Goal: Task Accomplishment & Management: Manage account settings

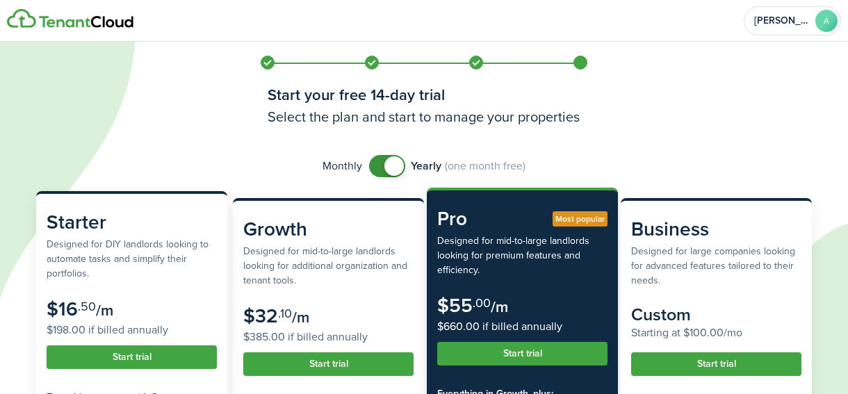
click at [139, 258] on subscription-pricing-card-description "Designed for DIY landlords looking to automate tasks and simplify their portfol…" at bounding box center [132, 259] width 170 height 44
click at [136, 358] on button "Start trial" at bounding box center [132, 357] width 170 height 24
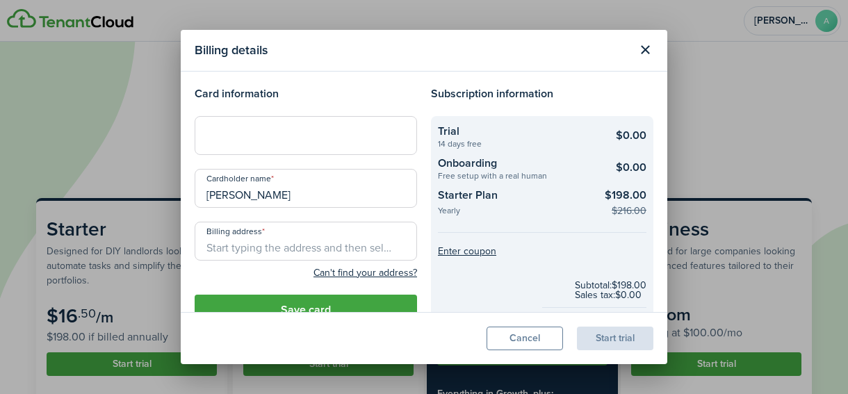
click at [280, 243] on input "Billing address" at bounding box center [306, 241] width 222 height 39
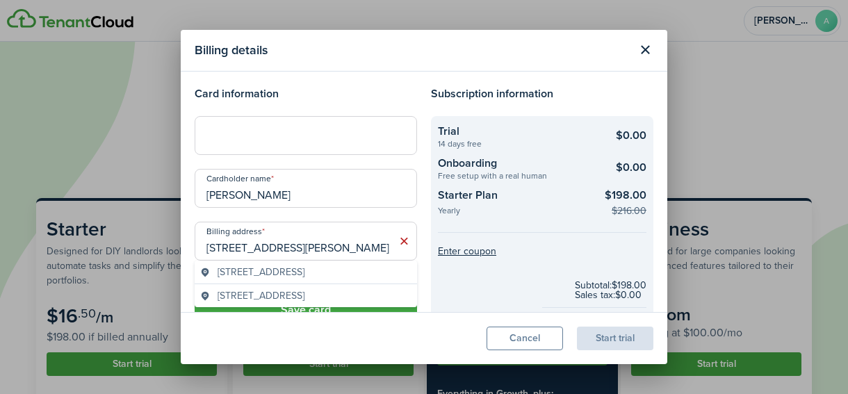
type input "[STREET_ADDRESS][PERSON_NAME]"
click at [187, 213] on modal-body "Card information Cardholder name [PERSON_NAME] Billing address [STREET_ADDRESS]…" at bounding box center [424, 192] width 487 height 241
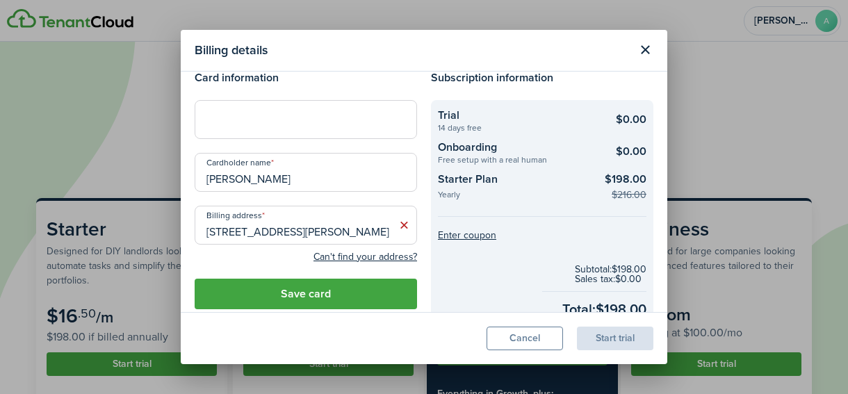
scroll to position [4, 0]
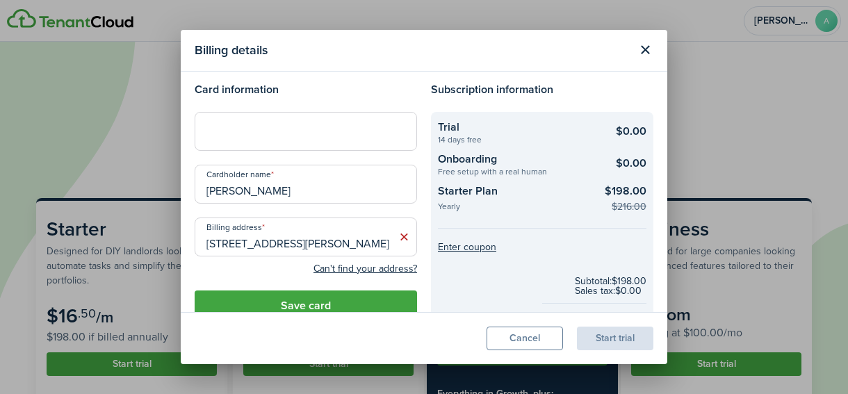
click at [404, 238] on icon at bounding box center [404, 237] width 15 height 14
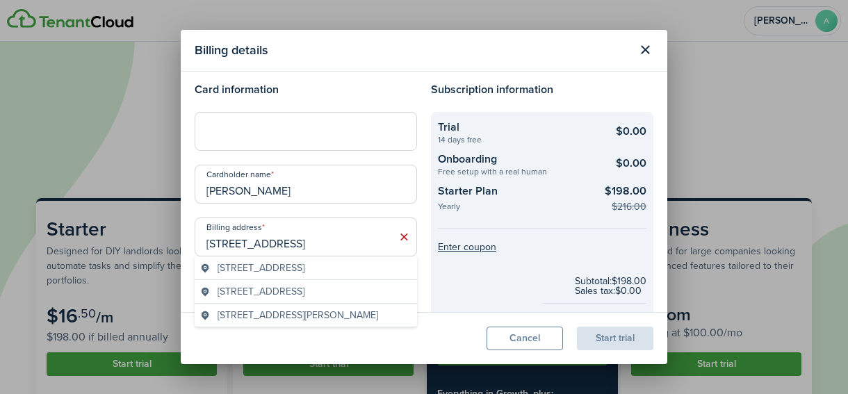
click at [304, 263] on span "[STREET_ADDRESS]" at bounding box center [261, 268] width 87 height 15
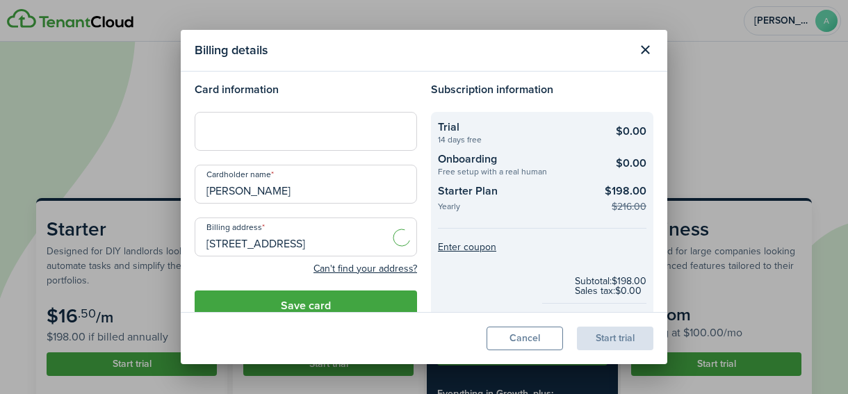
type input "[STREET_ADDRESS]"
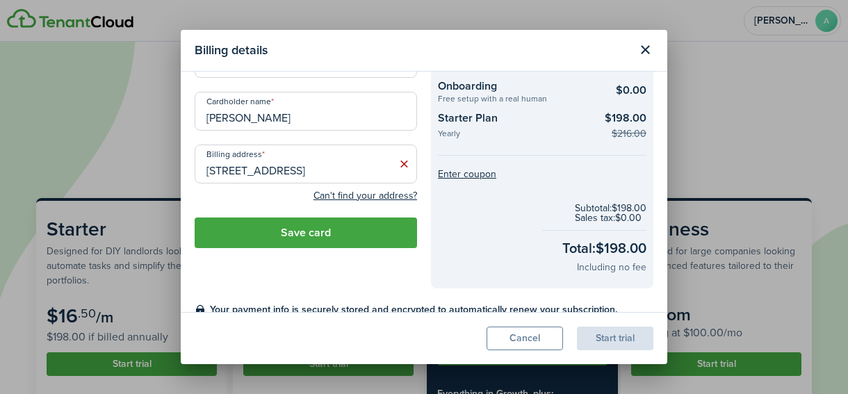
scroll to position [88, 0]
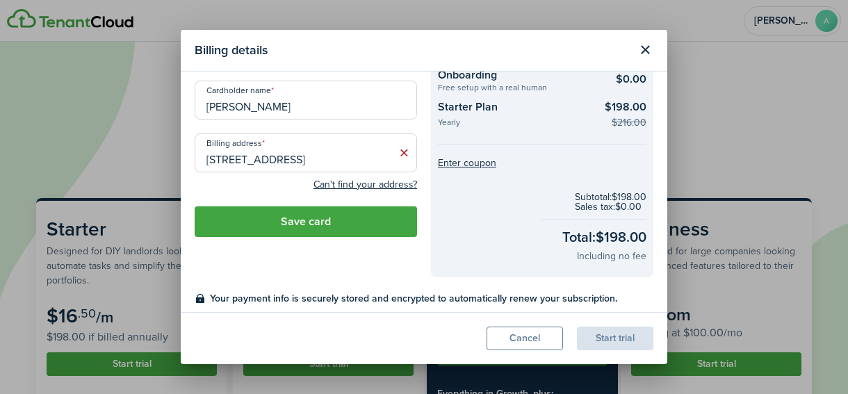
click at [375, 220] on button "Save card" at bounding box center [306, 221] width 222 height 31
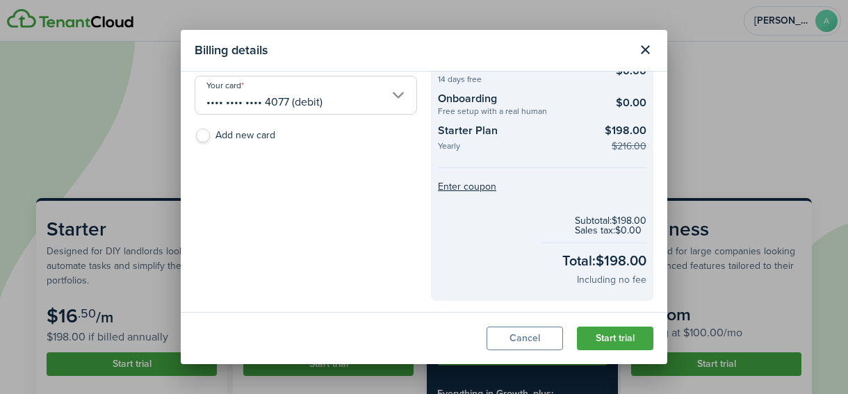
scroll to position [104, 0]
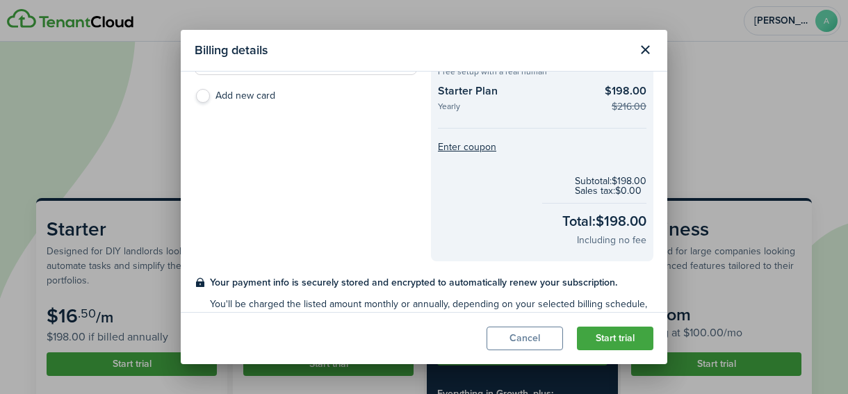
click at [626, 341] on button "Start trial" at bounding box center [615, 339] width 76 height 24
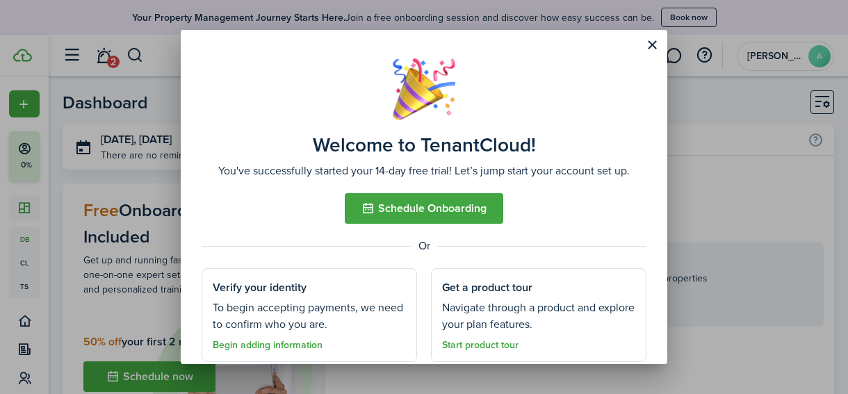
click at [651, 46] on button "Close modal" at bounding box center [652, 45] width 24 height 24
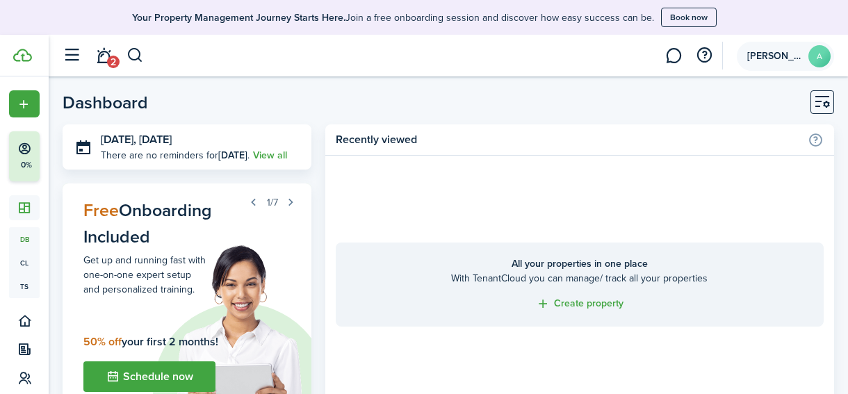
click at [809, 56] on avatar-text "A" at bounding box center [819, 56] width 22 height 22
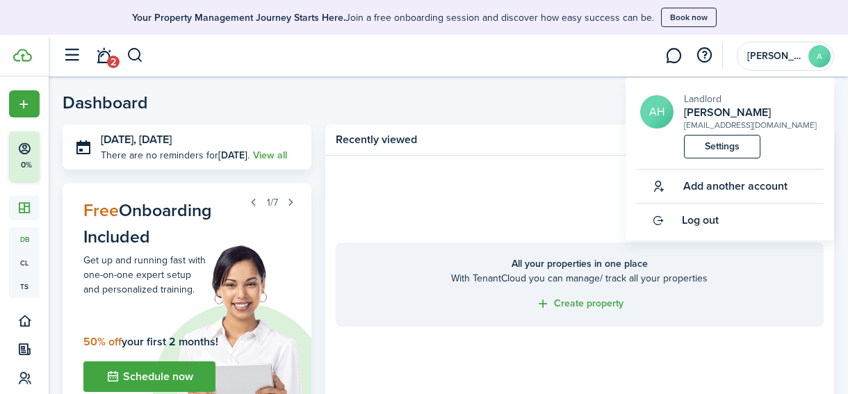
click at [718, 149] on link "Settings" at bounding box center [722, 147] width 76 height 24
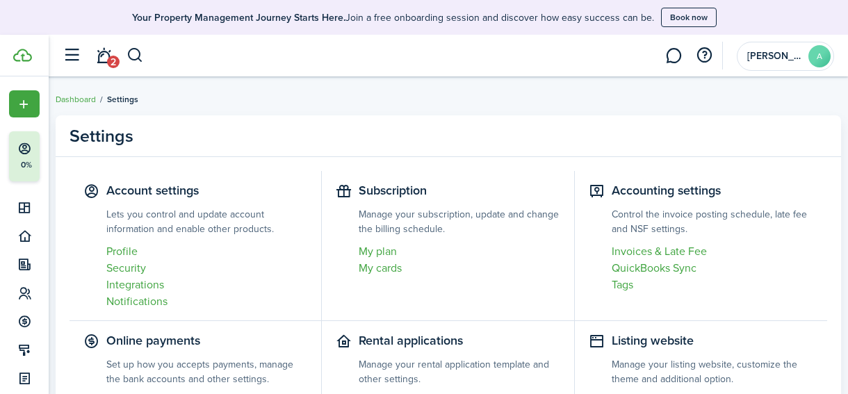
click at [124, 252] on link "Profile" at bounding box center [206, 251] width 201 height 17
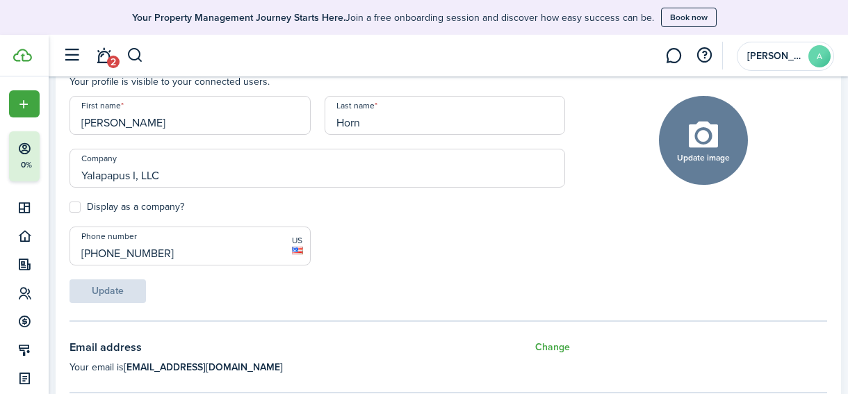
scroll to position [161, 0]
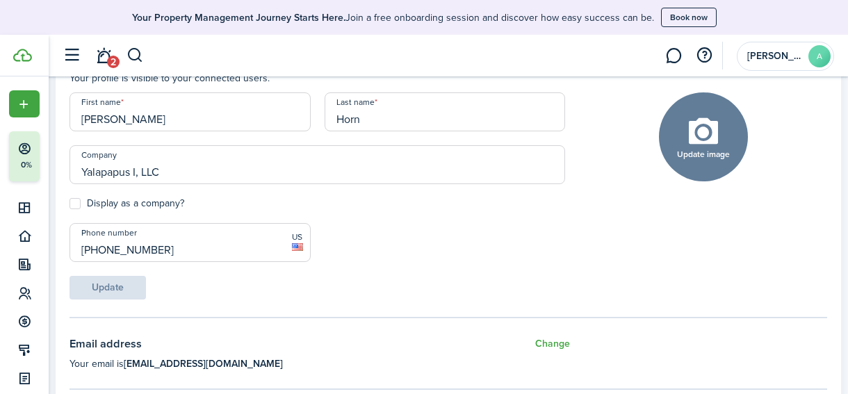
drag, startPoint x: 95, startPoint y: 250, endPoint x: 177, endPoint y: 252, distance: 82.0
click at [177, 252] on input "[PHONE_NUMBER]" at bounding box center [190, 242] width 241 height 39
click at [178, 293] on div "Update" at bounding box center [318, 288] width 510 height 24
click at [133, 292] on div "Update" at bounding box center [318, 288] width 510 height 24
drag, startPoint x: 163, startPoint y: 248, endPoint x: 93, endPoint y: 248, distance: 70.2
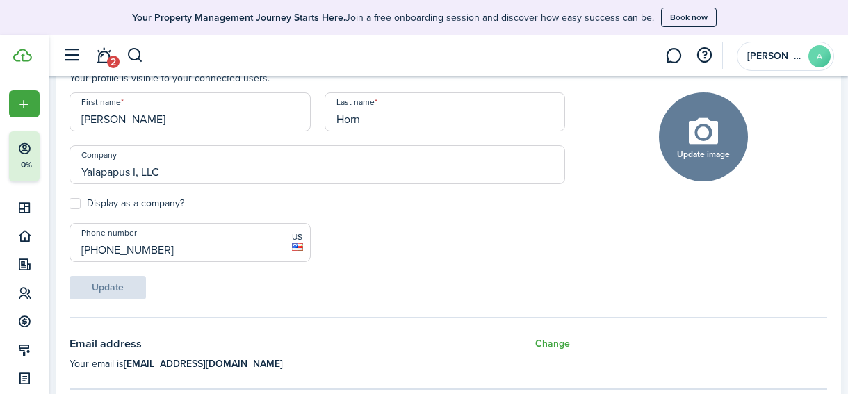
click at [93, 248] on input "[PHONE_NUMBER]" at bounding box center [190, 242] width 241 height 39
type input "[PHONE_NUMBER]"
click at [116, 292] on button "Update" at bounding box center [108, 288] width 76 height 24
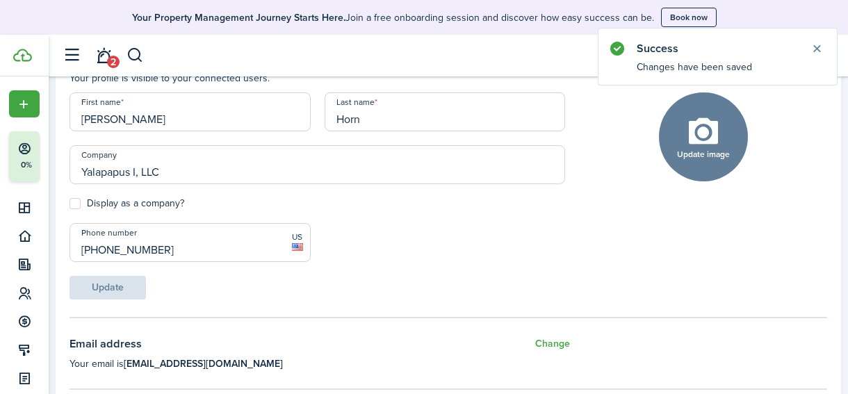
click at [78, 204] on label "Display as a company?" at bounding box center [127, 203] width 115 height 11
click at [70, 204] on input "Display as a company?" at bounding box center [69, 204] width 1 height 1
checkbox input "true"
click at [127, 288] on button "Update" at bounding box center [108, 288] width 76 height 24
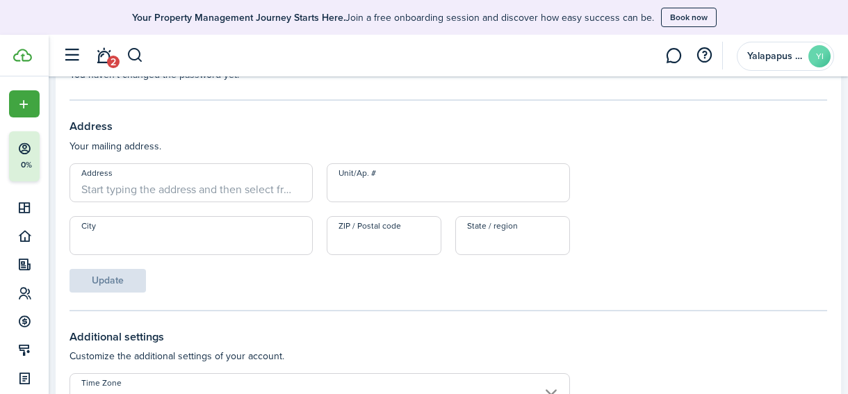
scroll to position [525, 0]
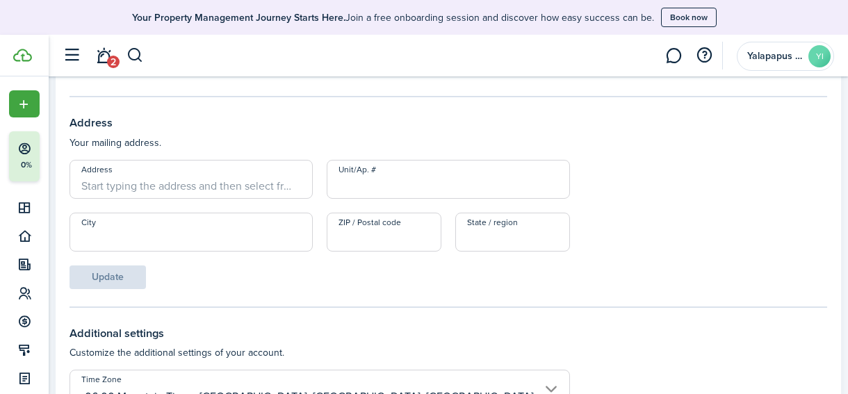
click at [266, 190] on input "Address" at bounding box center [191, 179] width 243 height 39
type input "[STREET_ADDRESS][PERSON_NAME]"
type input "Lander"
type input "82520"
type input "WY"
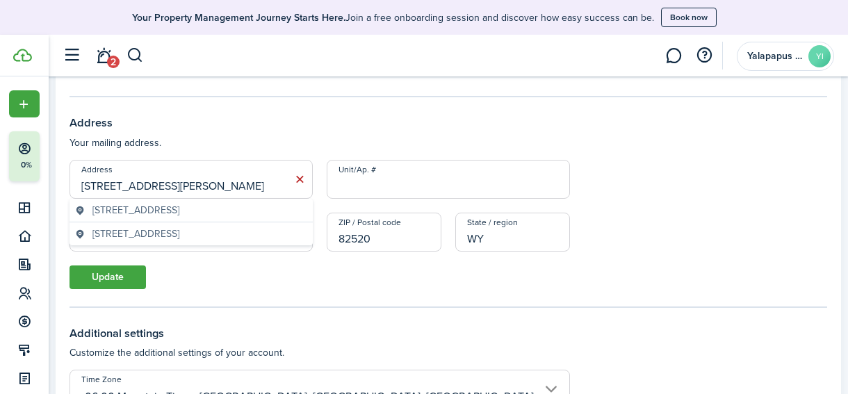
click at [313, 284] on form "Address [STREET_ADDRESS] Unit/Ap. # City Lander ZIP / Postal code 82520 State /…" at bounding box center [449, 224] width 758 height 129
drag, startPoint x: 261, startPoint y: 187, endPoint x: 137, endPoint y: 189, distance: 124.4
click at [137, 189] on input "[STREET_ADDRESS][PERSON_NAME]" at bounding box center [191, 179] width 243 height 39
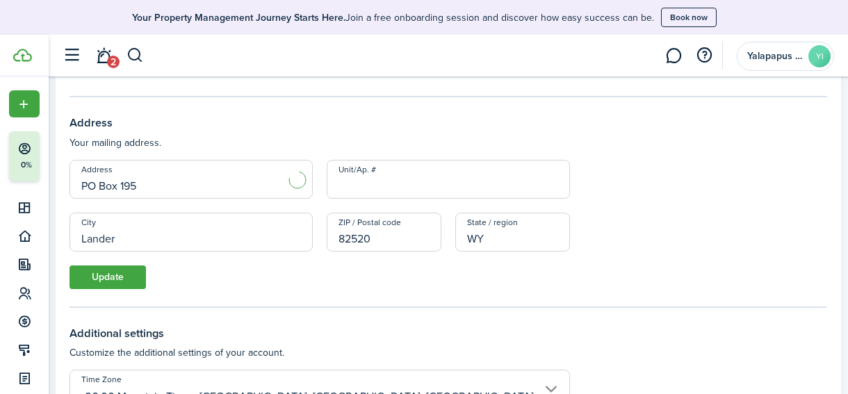
type input "PO Box 195"
click at [333, 294] on panel-main-body "Profile details Your profile is visible to your connected users. First name [PE…" at bounding box center [448, 146] width 785 height 944
click at [97, 277] on button "Update" at bounding box center [108, 278] width 76 height 24
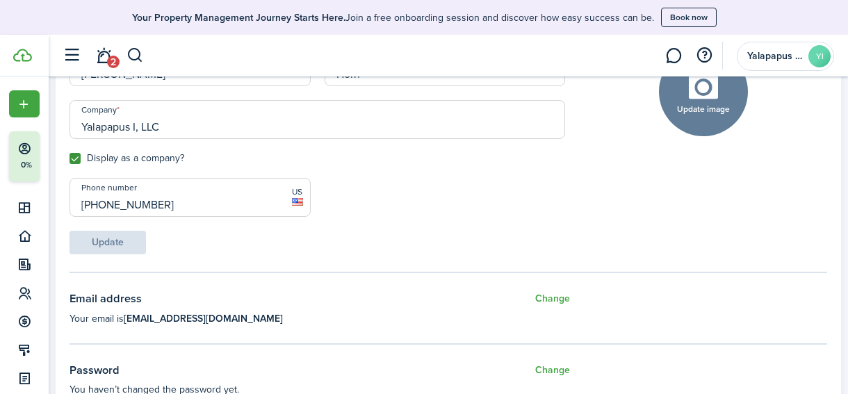
scroll to position [0, 0]
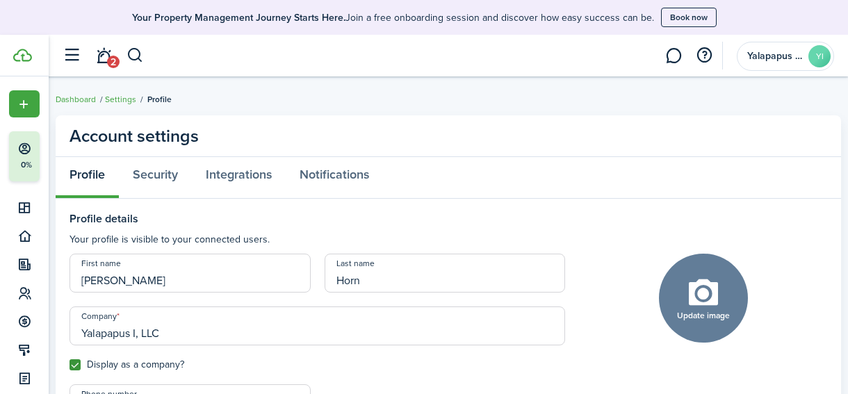
click at [112, 99] on link "Settings" at bounding box center [120, 99] width 31 height 13
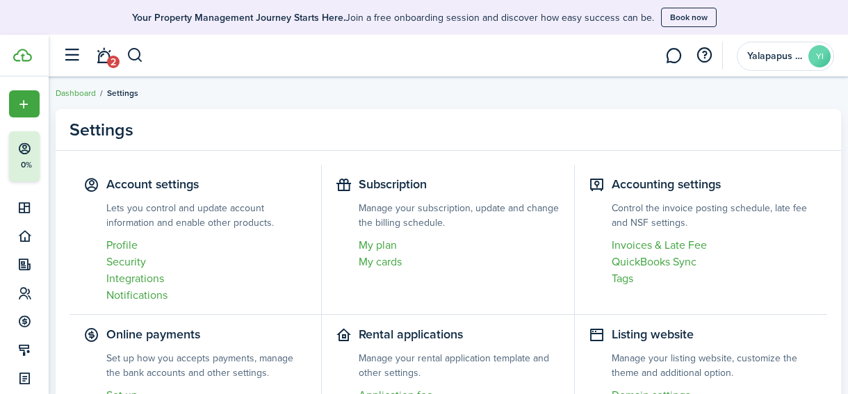
scroll to position [9, 0]
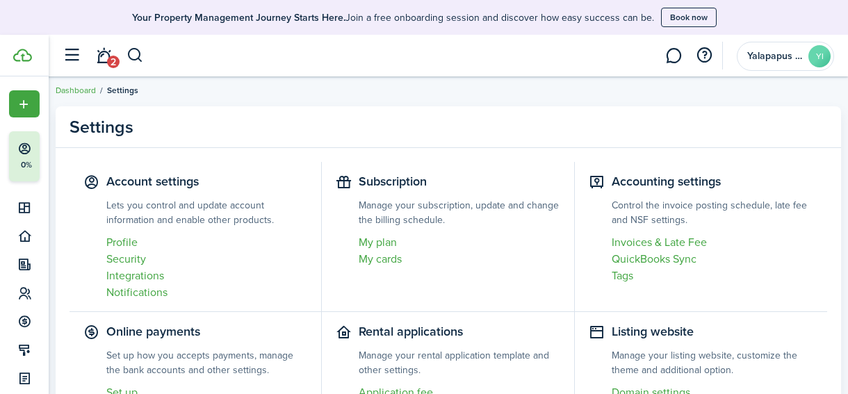
click at [647, 245] on link "Invoices & Late Fee" at bounding box center [713, 242] width 202 height 17
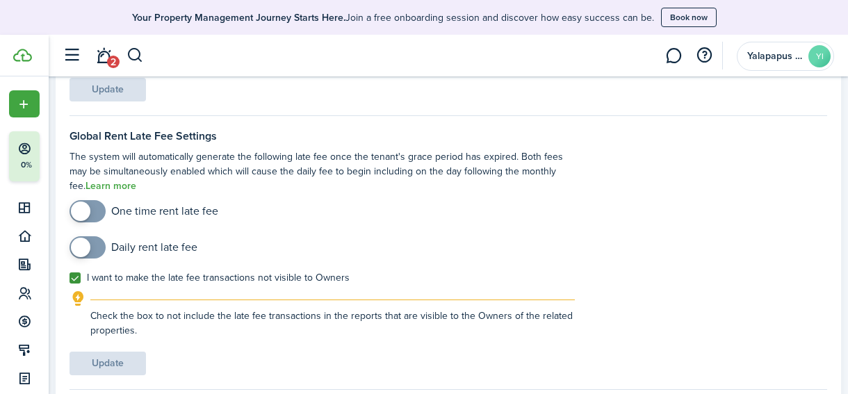
scroll to position [228, 0]
checkbox input "true"
click at [85, 252] on span at bounding box center [80, 247] width 19 height 19
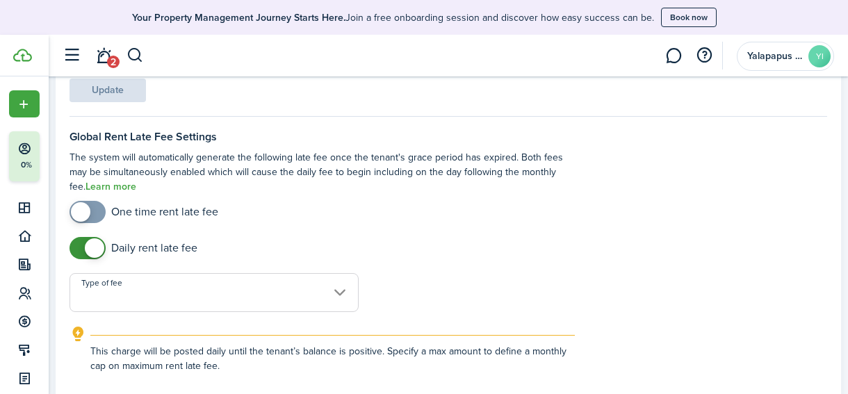
click at [136, 300] on input "Type of fee" at bounding box center [214, 292] width 289 height 39
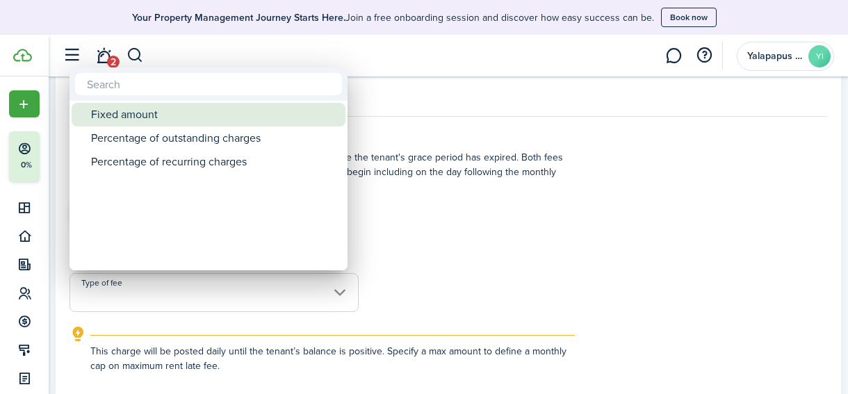
click at [159, 116] on div "Fixed amount" at bounding box center [214, 115] width 246 height 24
type input "Fixed amount"
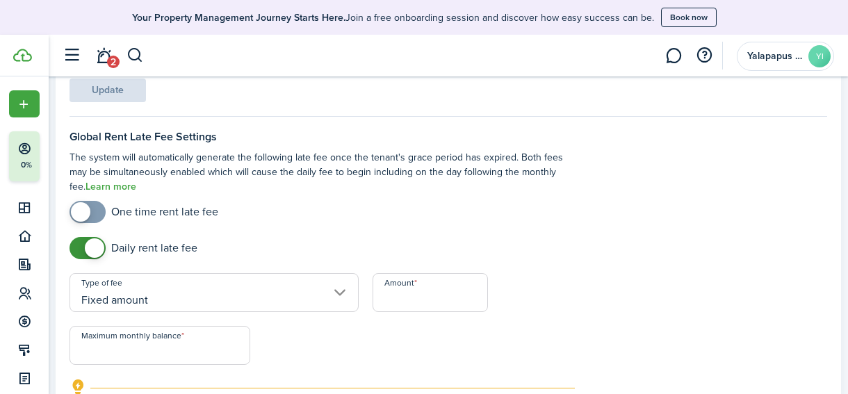
click at [405, 300] on input "Amount" at bounding box center [431, 292] width 116 height 39
type input "$20.00"
click at [551, 320] on div "One time rent late fee Daily rent late fee Type of fee Fixed amount Amount $20.…" at bounding box center [322, 329] width 519 height 257
click at [206, 357] on input "Maximum monthly balance" at bounding box center [160, 345] width 181 height 39
type input "$100.00"
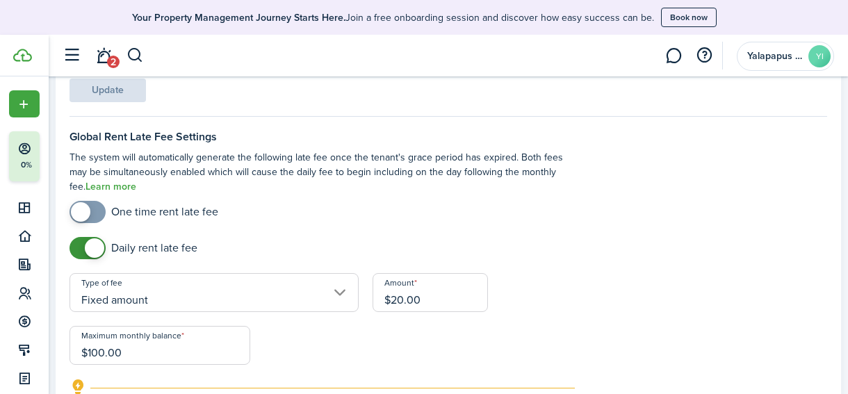
click at [312, 354] on div "One time rent late fee Daily rent late fee Type of fee Fixed amount Amount $20.…" at bounding box center [322, 329] width 519 height 257
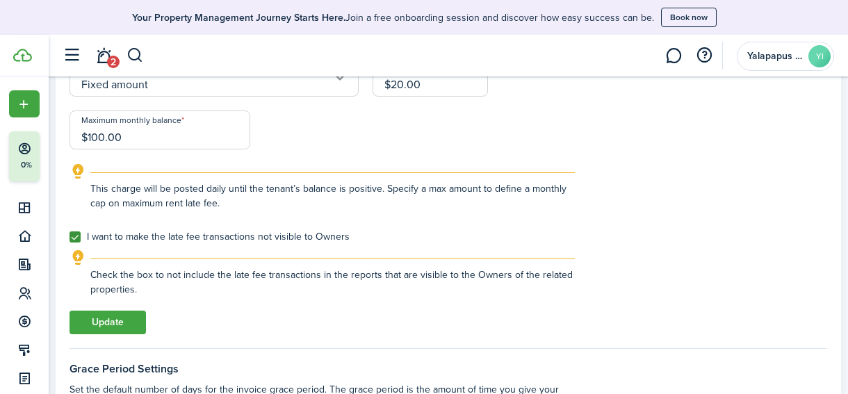
scroll to position [446, 0]
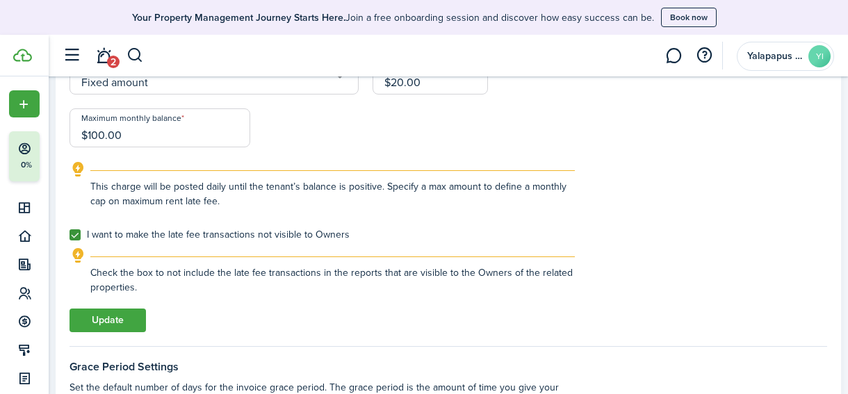
click at [74, 239] on label "I want to make the late fee transactions not visible to Owners" at bounding box center [210, 234] width 280 height 11
click at [70, 236] on input "I want to make the late fee transactions not visible to Owners" at bounding box center [69, 235] width 1 height 1
click at [74, 236] on label "I want to make the late fee transactions not visible to Owners" at bounding box center [210, 234] width 280 height 11
click at [70, 236] on input "I want to make the late fee transactions not visible to Owners" at bounding box center [69, 235] width 1 height 1
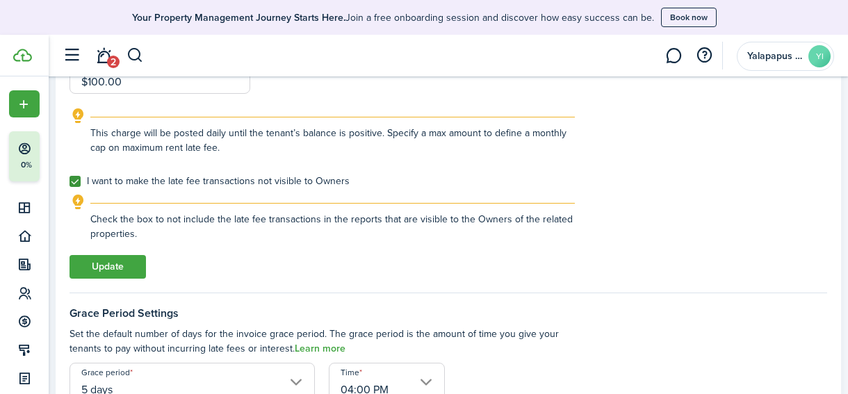
scroll to position [500, 0]
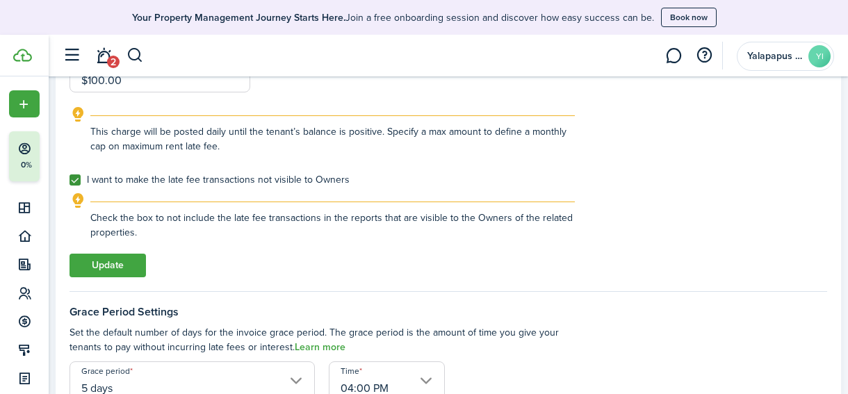
click at [72, 181] on label "I want to make the late fee transactions not visible to Owners" at bounding box center [210, 179] width 280 height 11
click at [70, 181] on input "I want to make the late fee transactions not visible to Owners" at bounding box center [69, 180] width 1 height 1
checkbox input "false"
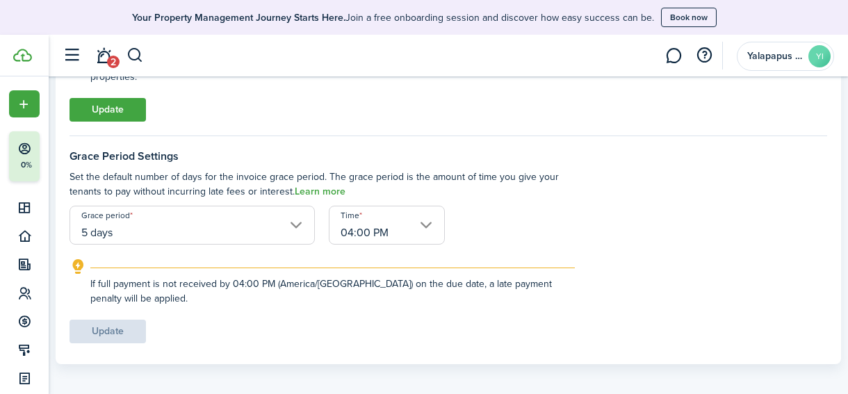
scroll to position [665, 0]
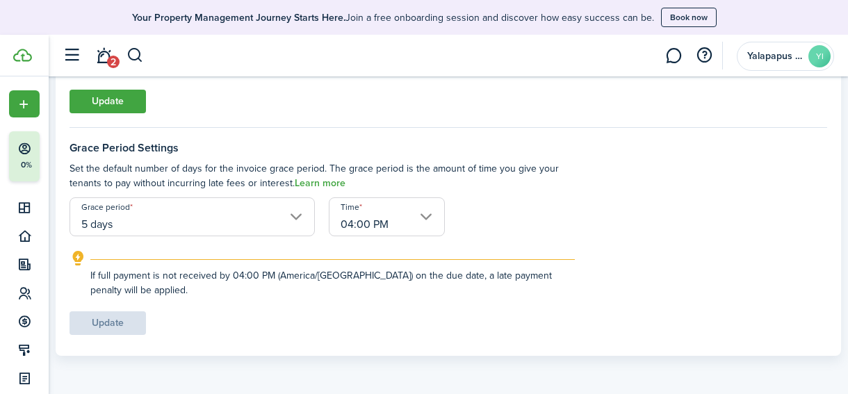
click at [298, 216] on input "5 days" at bounding box center [192, 216] width 245 height 39
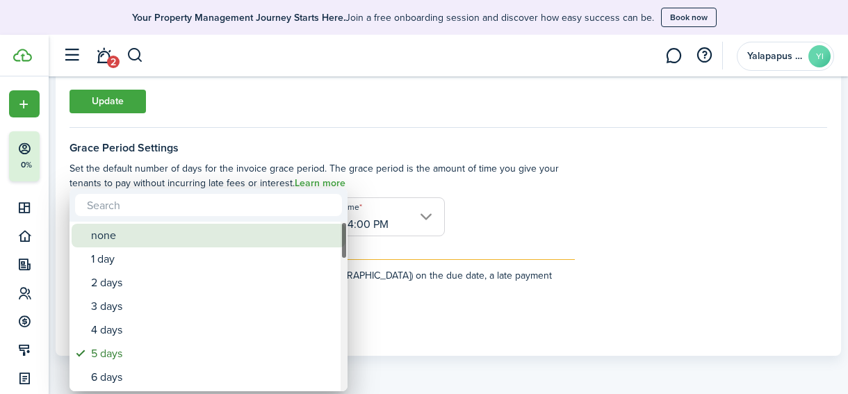
click at [243, 235] on div "none" at bounding box center [214, 236] width 246 height 24
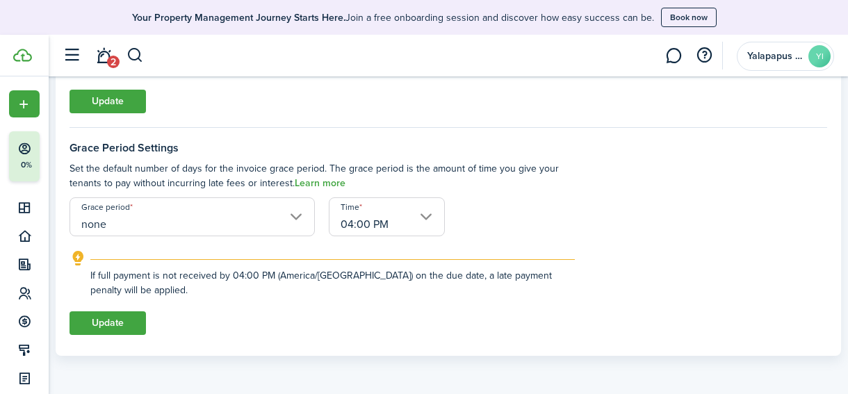
click at [428, 218] on input "04:00 PM" at bounding box center [387, 216] width 116 height 39
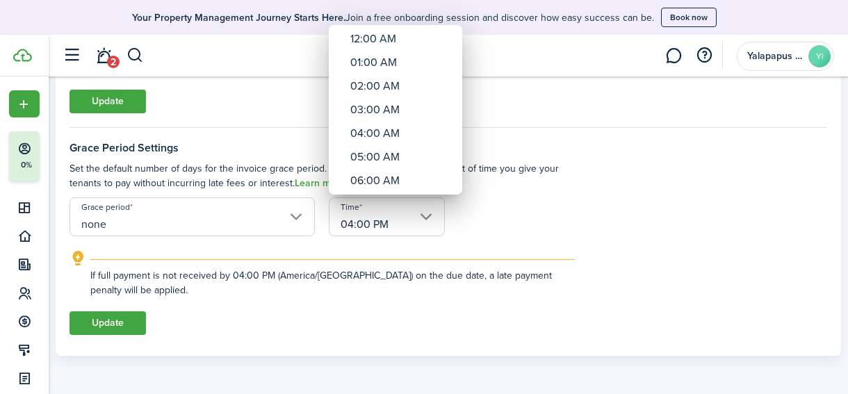
click at [428, 217] on div at bounding box center [424, 197] width 1070 height 617
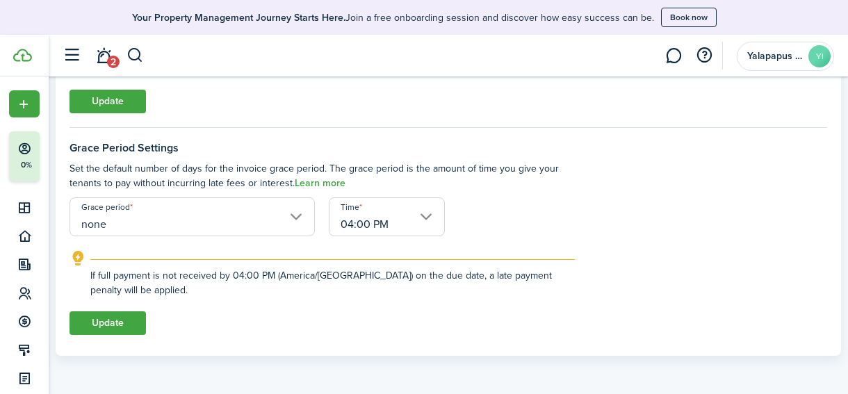
click at [295, 221] on input "none" at bounding box center [192, 216] width 245 height 39
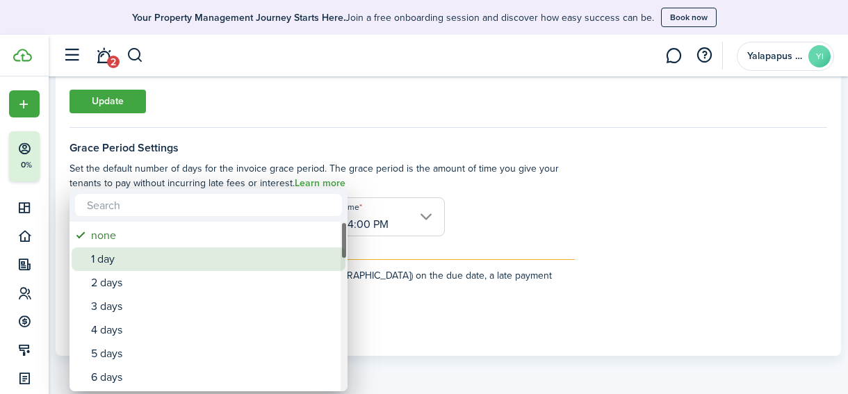
click at [258, 257] on div "1 day" at bounding box center [214, 259] width 246 height 24
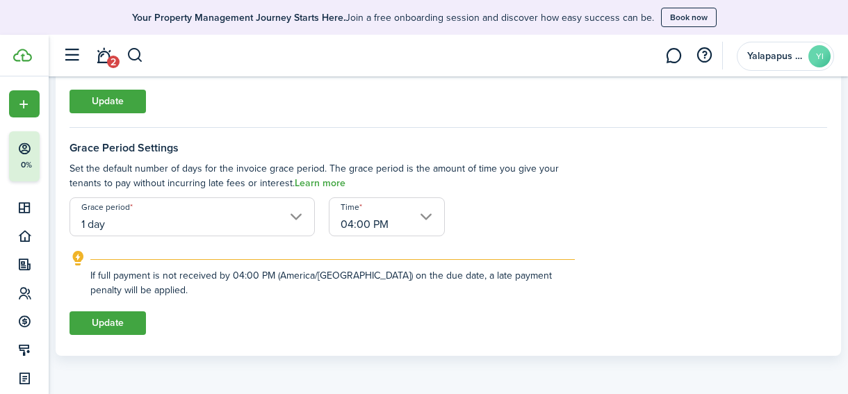
click at [298, 213] on input "1 day" at bounding box center [192, 216] width 245 height 39
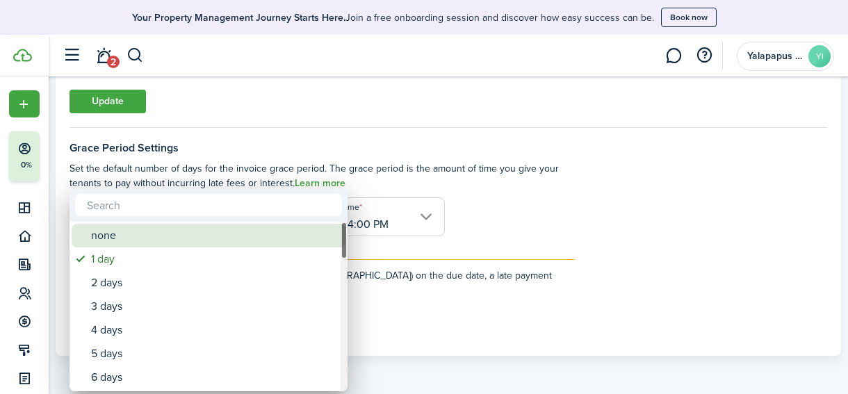
click at [272, 229] on div "none" at bounding box center [214, 236] width 246 height 24
type input "none"
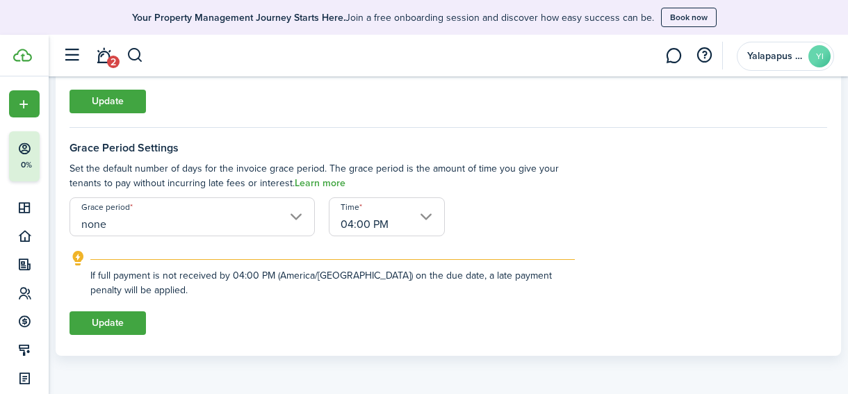
click at [427, 218] on input "04:00 PM" at bounding box center [387, 216] width 116 height 39
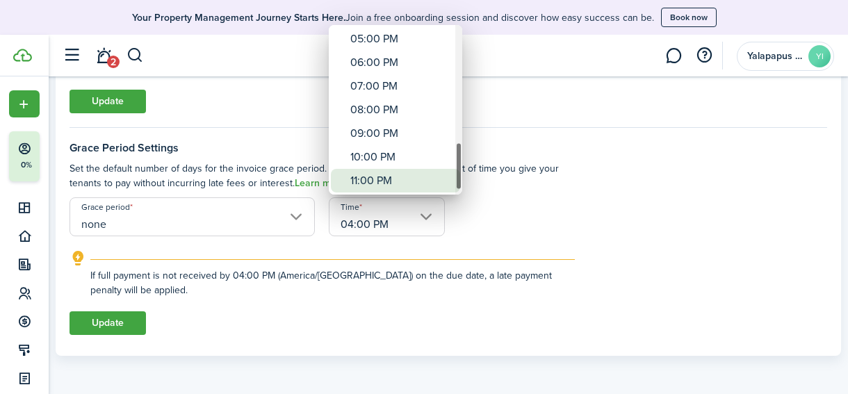
click at [407, 186] on div "11:00 PM" at bounding box center [400, 181] width 101 height 24
type input "11:00 PM"
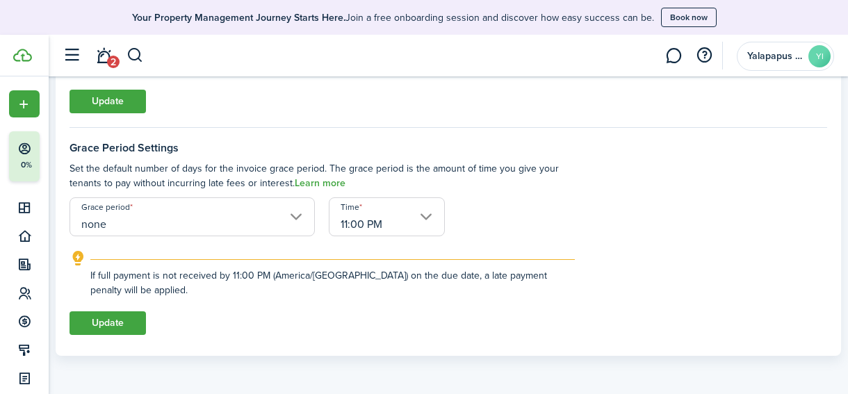
click at [292, 211] on input "none" at bounding box center [192, 216] width 245 height 39
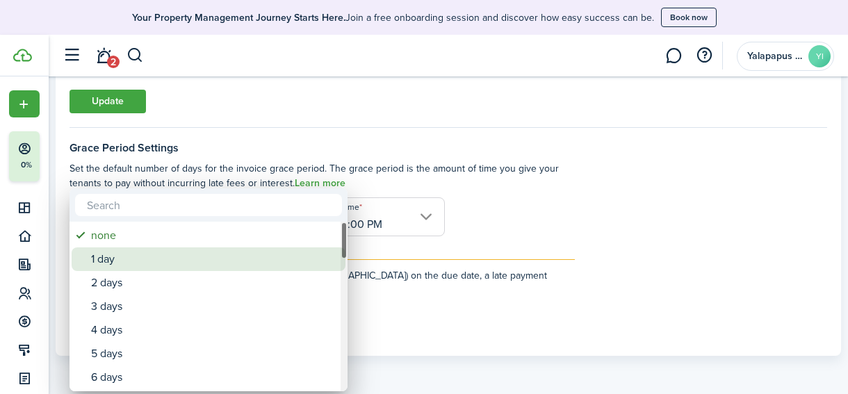
click at [288, 249] on div "1 day" at bounding box center [214, 259] width 246 height 24
type input "1 day"
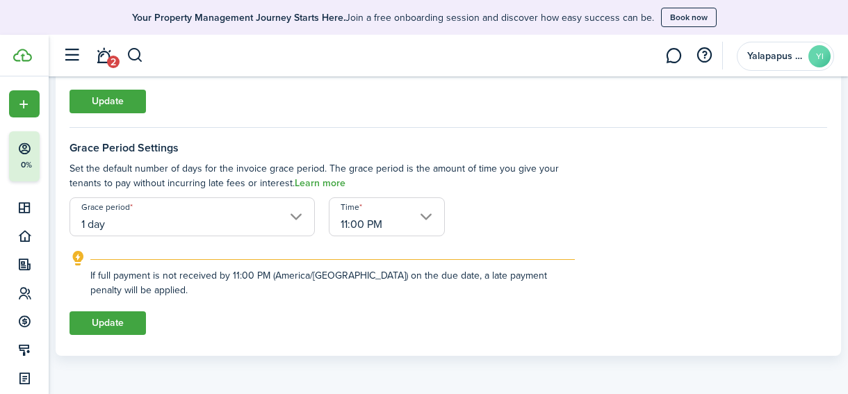
click at [424, 217] on input "11:00 PM" at bounding box center [387, 216] width 116 height 39
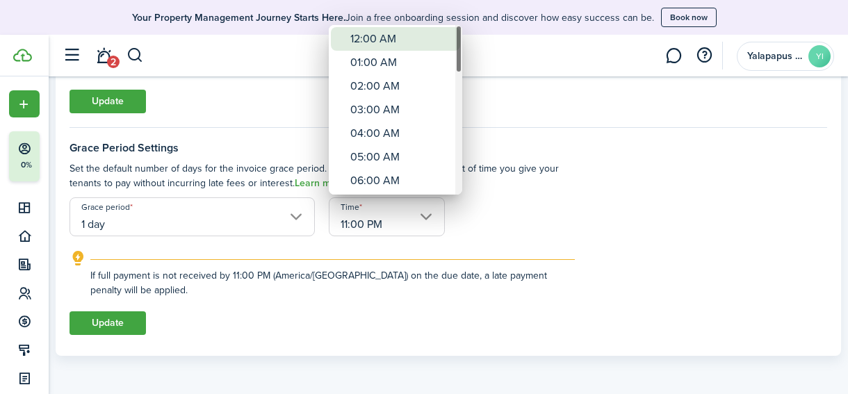
click at [392, 42] on div "12:00 AM" at bounding box center [400, 39] width 101 height 24
type input "12:00 AM"
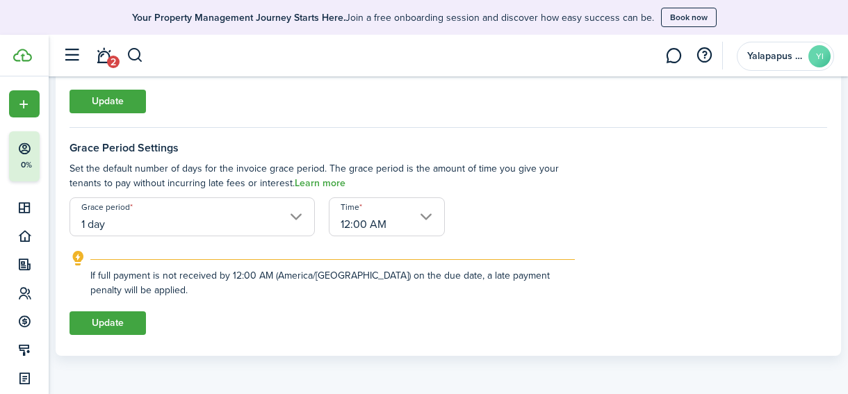
click at [333, 183] on link "Learn more" at bounding box center [320, 183] width 51 height 11
click at [572, 271] on explanation-description "If full payment is not received by 12:00 AM (America/[GEOGRAPHIC_DATA]) on the …" at bounding box center [332, 282] width 484 height 29
click at [329, 181] on link "Learn more" at bounding box center [320, 183] width 51 height 11
click at [120, 325] on button "Update" at bounding box center [108, 323] width 76 height 24
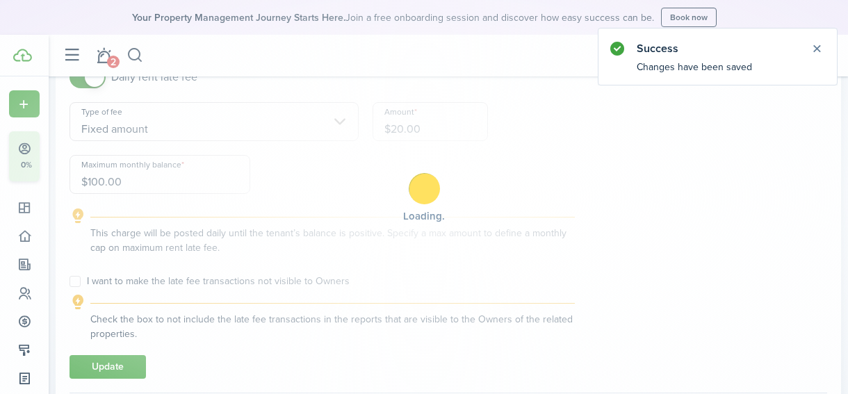
scroll to position [400, 0]
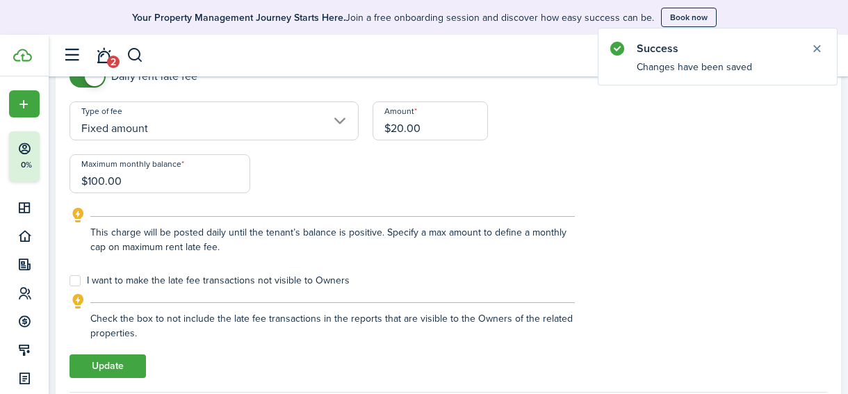
click at [818, 47] on button "Close notify" at bounding box center [816, 48] width 19 height 19
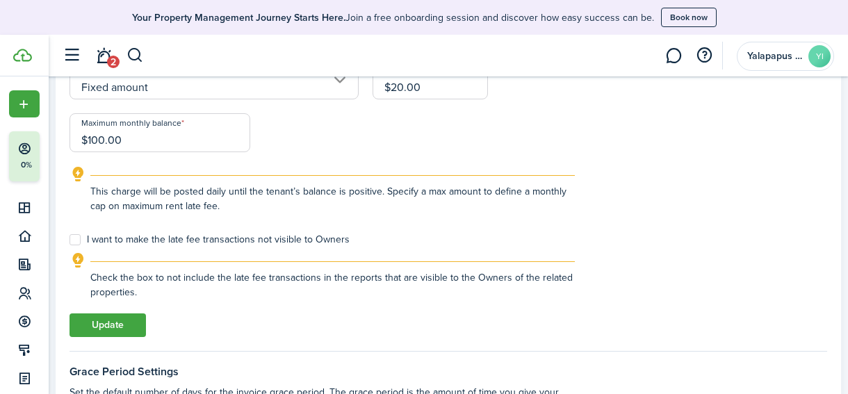
scroll to position [442, 0]
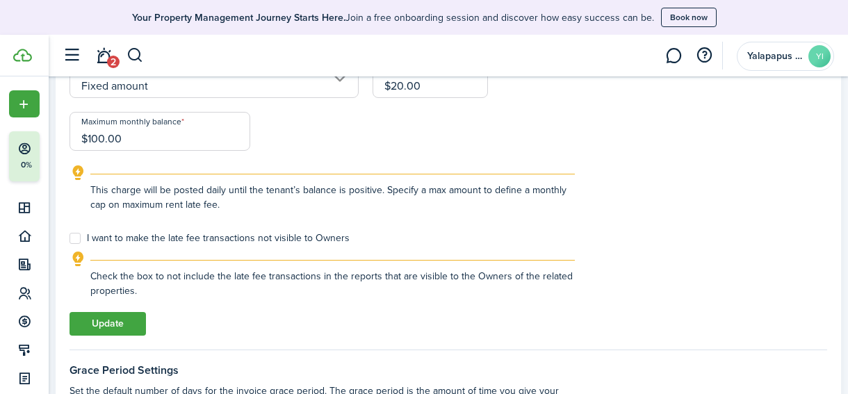
click at [114, 323] on button "Update" at bounding box center [108, 324] width 76 height 24
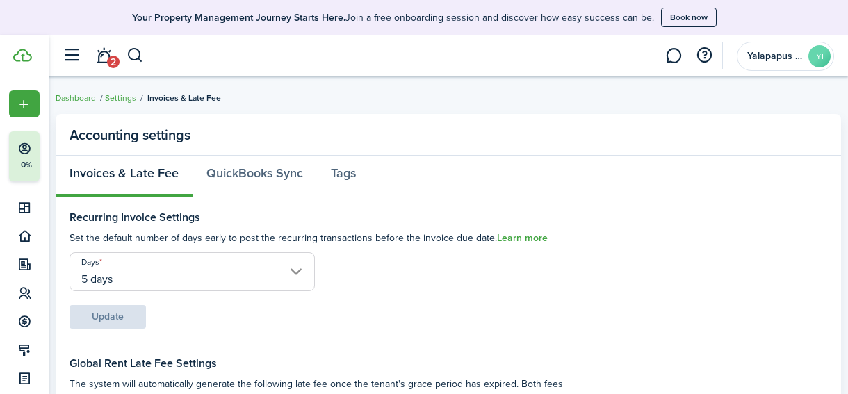
scroll to position [0, 0]
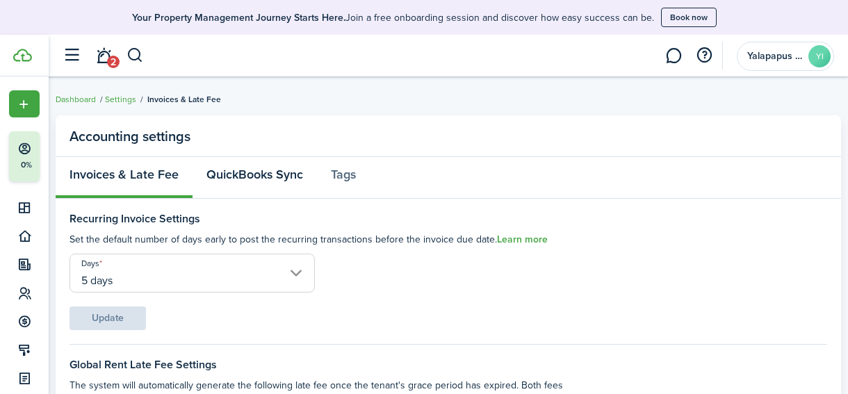
click at [274, 176] on link "QuickBooks Sync" at bounding box center [255, 178] width 124 height 42
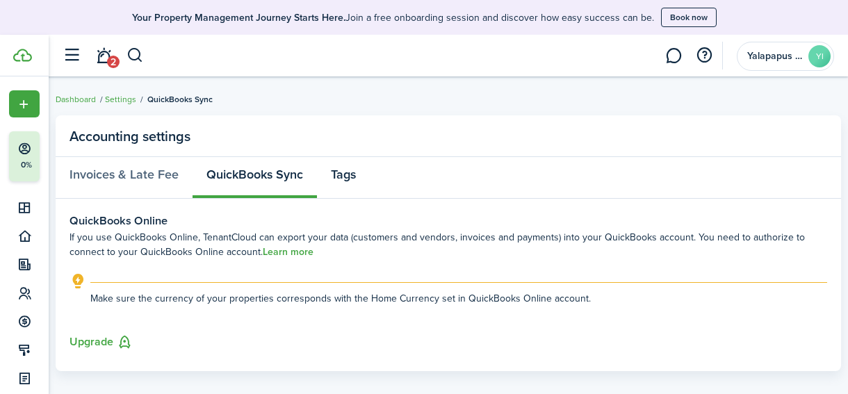
click at [349, 179] on link "Tags" at bounding box center [343, 178] width 53 height 42
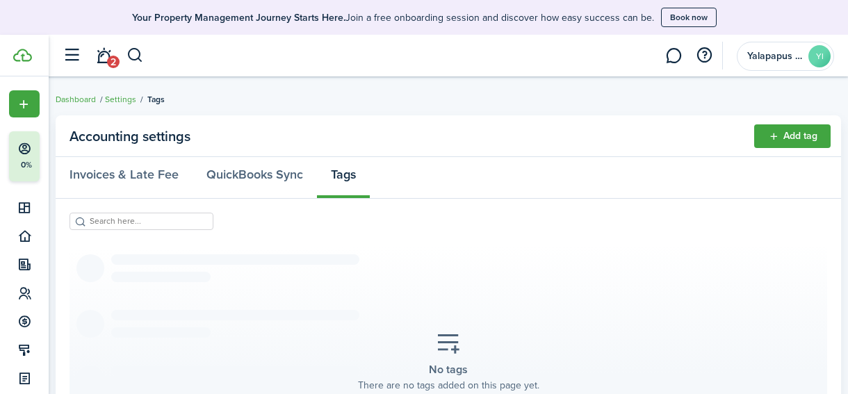
click at [123, 100] on link "Settings" at bounding box center [120, 99] width 31 height 13
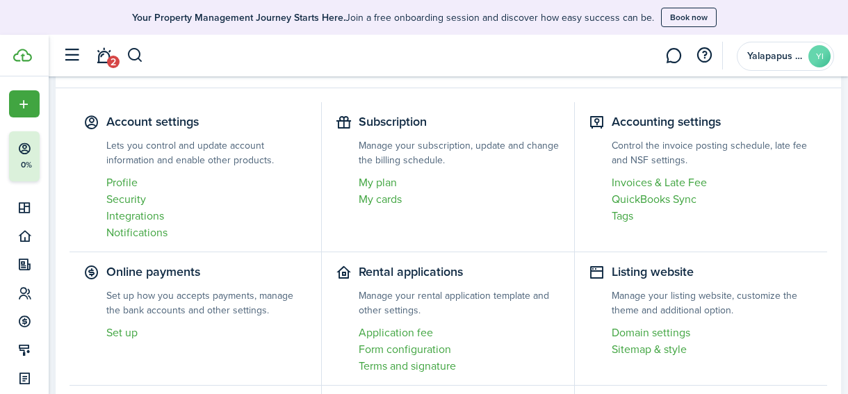
scroll to position [92, 0]
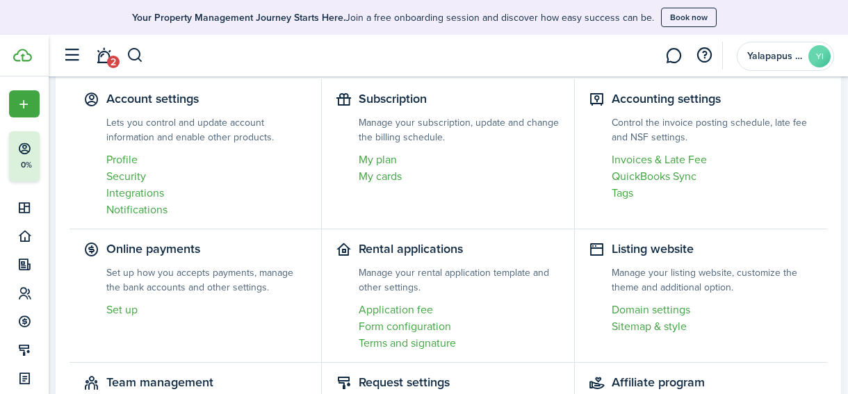
click at [111, 309] on link "Set up" at bounding box center [206, 310] width 201 height 17
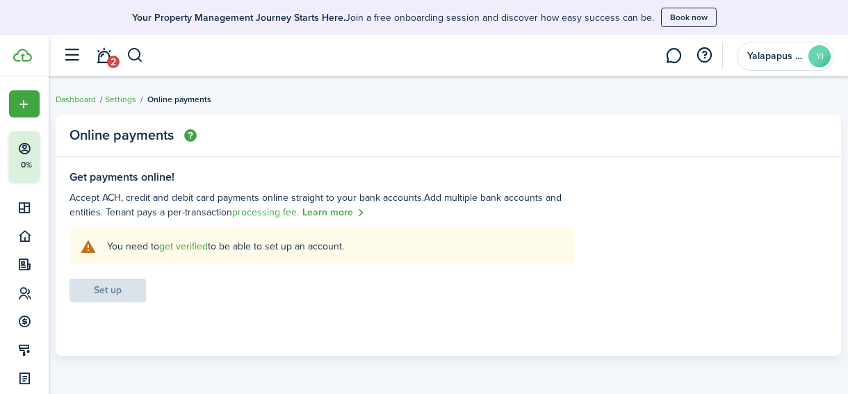
click at [195, 247] on link "get verified" at bounding box center [183, 246] width 49 height 15
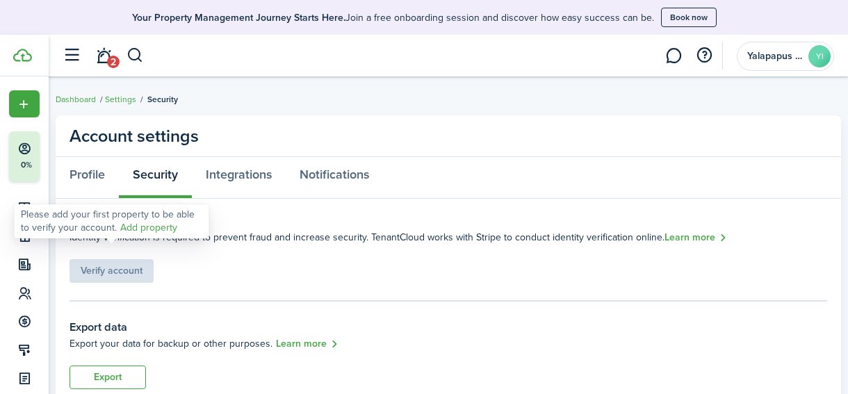
click at [139, 228] on link "Add property" at bounding box center [148, 227] width 57 height 15
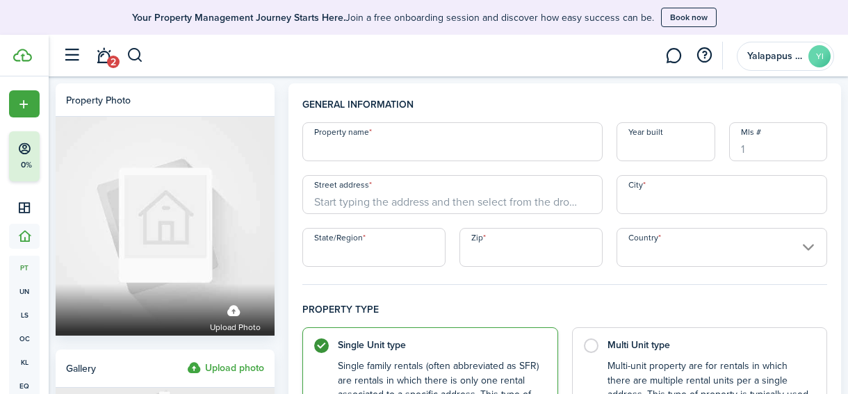
click at [375, 145] on input "Property name" at bounding box center [452, 141] width 300 height 39
type input "756 Canyon #1"
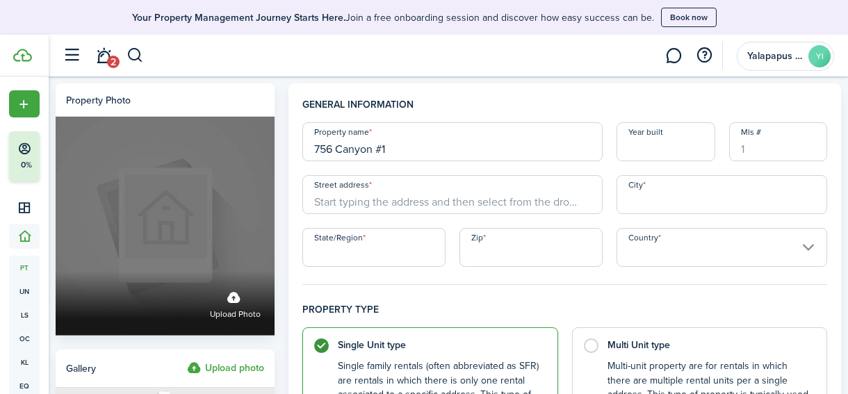
drag, startPoint x: 483, startPoint y: 156, endPoint x: 227, endPoint y: 156, distance: 255.8
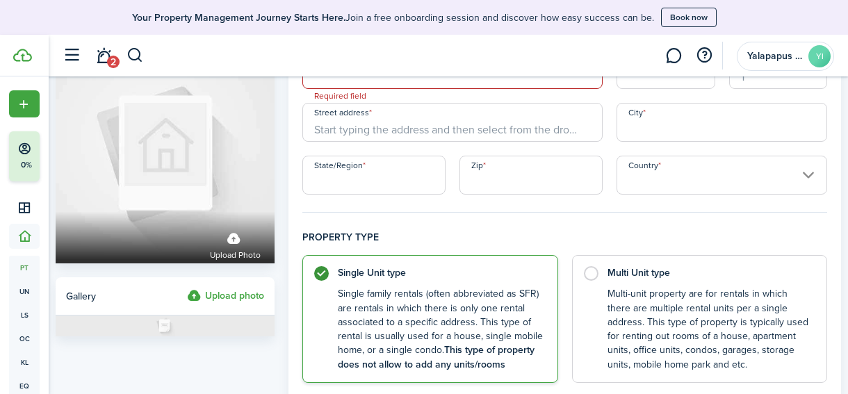
scroll to position [74, 0]
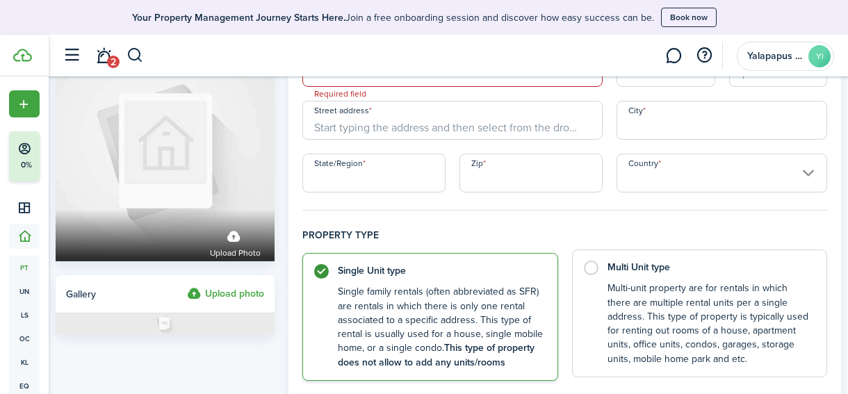
click at [591, 268] on label "Multi Unit type Multi-unit property are for rentals in which there are multiple…" at bounding box center [699, 314] width 255 height 128
radio input "false"
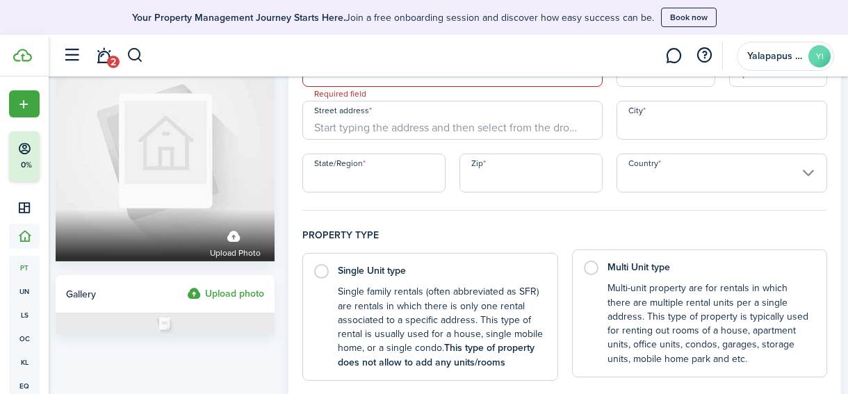
radio input "true"
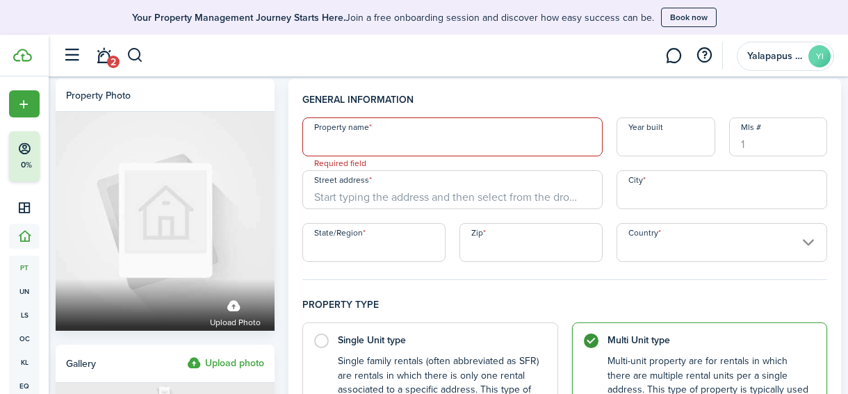
scroll to position [0, 0]
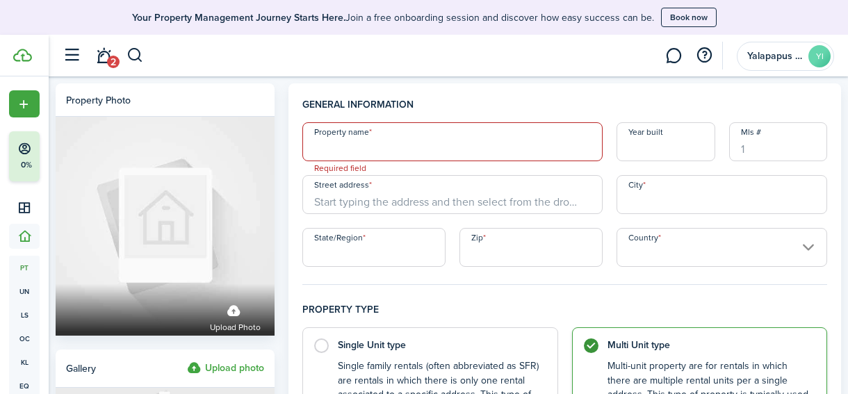
click at [390, 146] on input "Property name" at bounding box center [452, 141] width 300 height 39
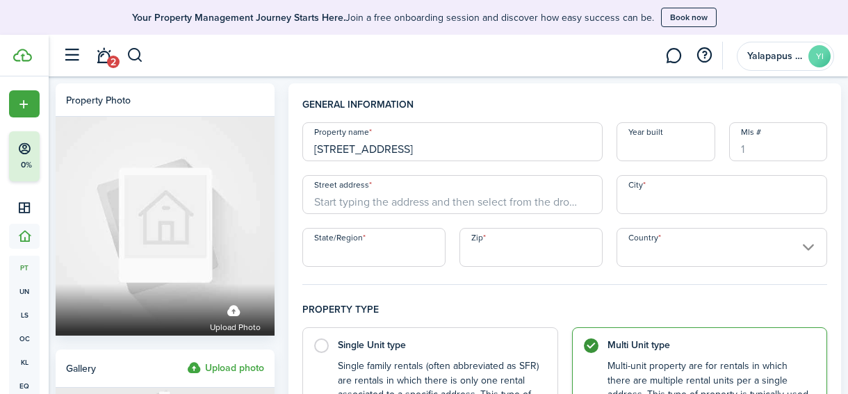
type input "[STREET_ADDRESS]"
click at [473, 204] on input "Street address" at bounding box center [452, 194] width 300 height 39
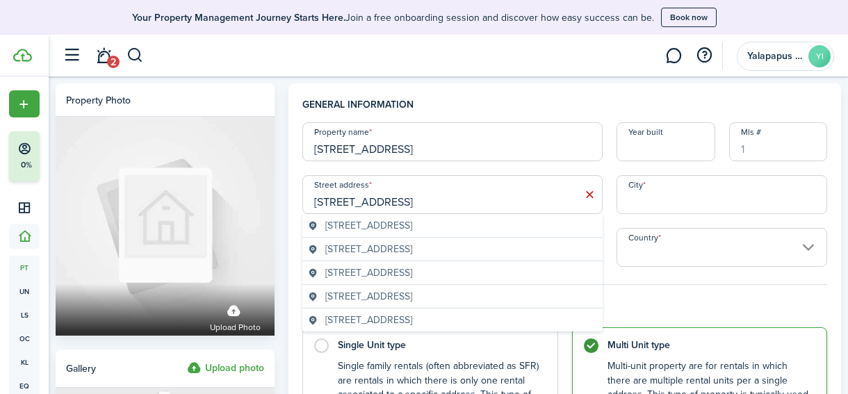
click at [412, 229] on span "[STREET_ADDRESS]" at bounding box center [368, 225] width 87 height 15
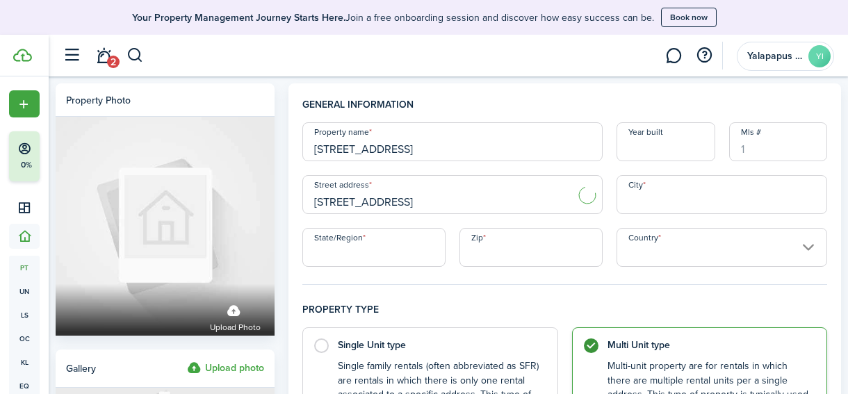
type input "[STREET_ADDRESS]"
type input "Lander"
type input "WY"
type input "82520"
type input "[GEOGRAPHIC_DATA]"
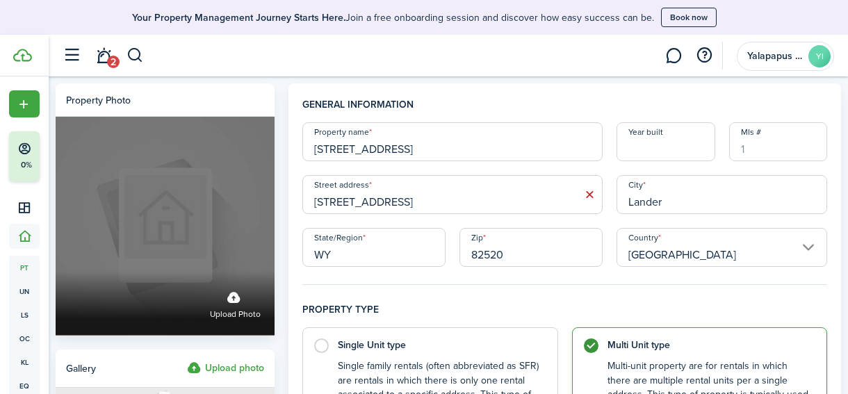
click at [238, 304] on label "Upload photo" at bounding box center [235, 303] width 51 height 37
click at [56, 271] on input "Upload photo" at bounding box center [56, 271] width 0 height 0
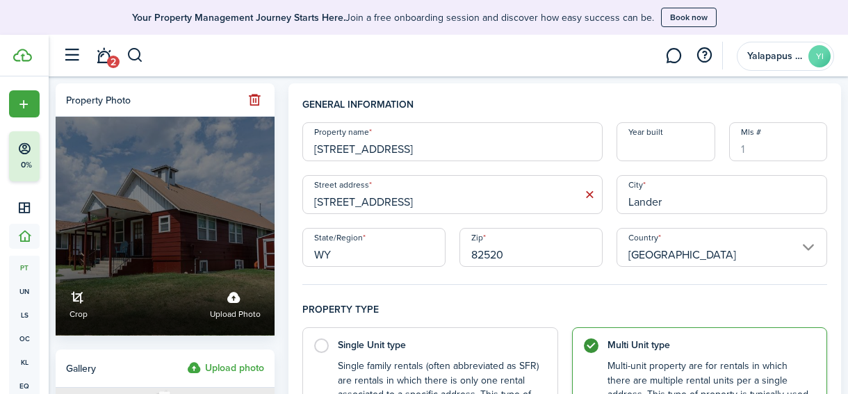
click at [73, 295] on link "Crop" at bounding box center [79, 303] width 18 height 37
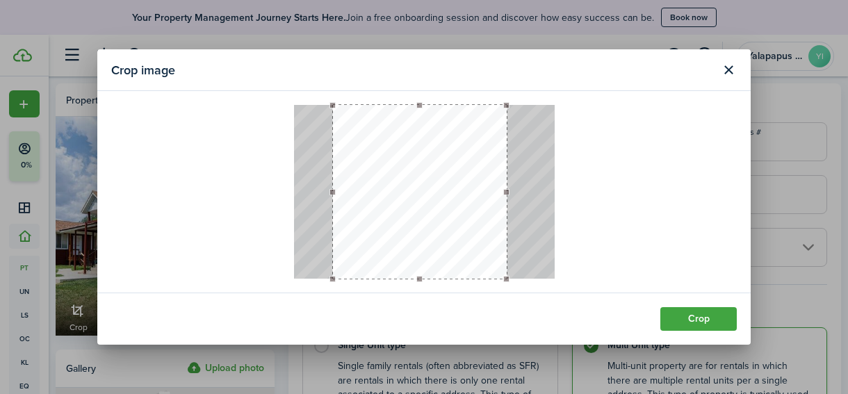
drag, startPoint x: 354, startPoint y: 187, endPoint x: 393, endPoint y: 186, distance: 39.0
click at [393, 186] on button "button" at bounding box center [420, 192] width 174 height 174
click at [719, 320] on button "Crop" at bounding box center [698, 319] width 76 height 24
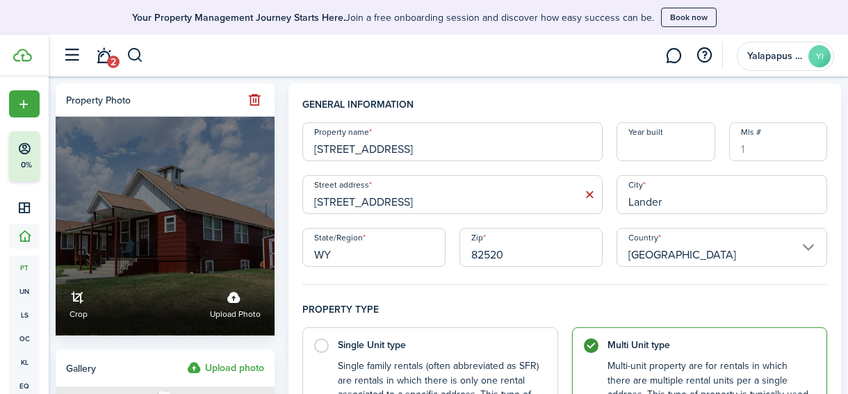
click at [78, 302] on link "Crop" at bounding box center [79, 303] width 18 height 37
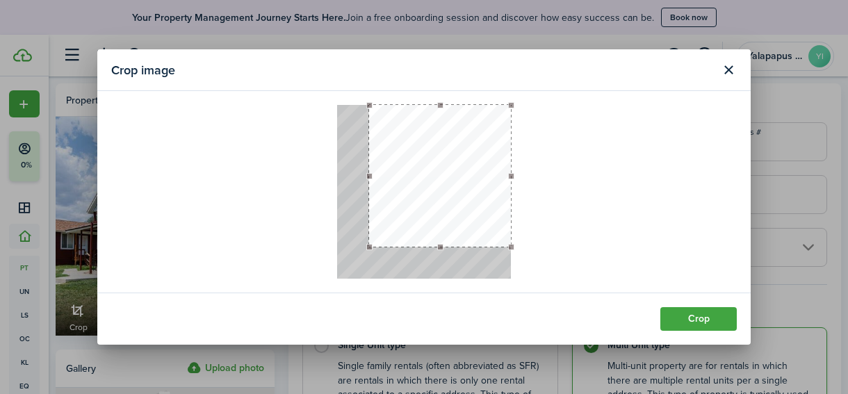
drag, startPoint x: 468, startPoint y: 209, endPoint x: 492, endPoint y: 208, distance: 23.7
click at [492, 208] on button "button" at bounding box center [440, 176] width 142 height 142
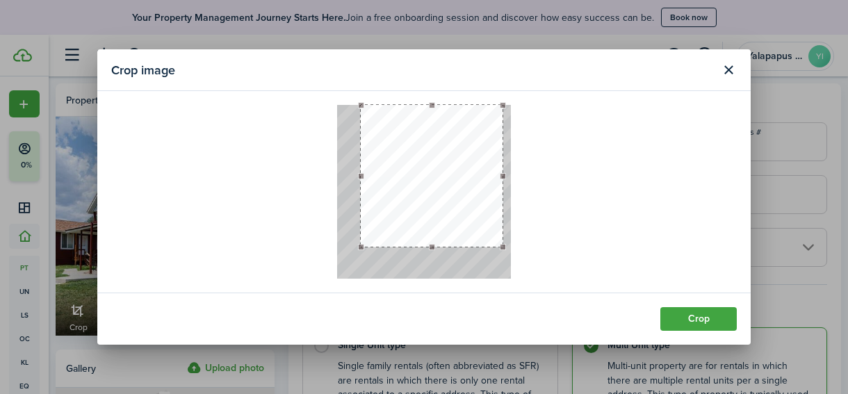
drag, startPoint x: 433, startPoint y: 199, endPoint x: 425, endPoint y: 199, distance: 8.3
click at [425, 199] on button "button" at bounding box center [432, 176] width 142 height 142
drag, startPoint x: 500, startPoint y: 175, endPoint x: 514, endPoint y: 175, distance: 13.2
click at [511, 175] on div at bounding box center [436, 180] width 150 height 150
click at [724, 319] on button "Crop" at bounding box center [698, 319] width 76 height 24
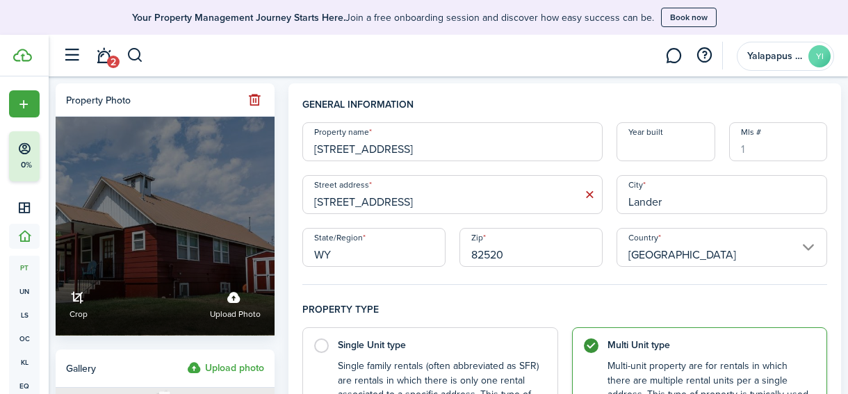
click at [75, 298] on link "Crop" at bounding box center [79, 303] width 18 height 37
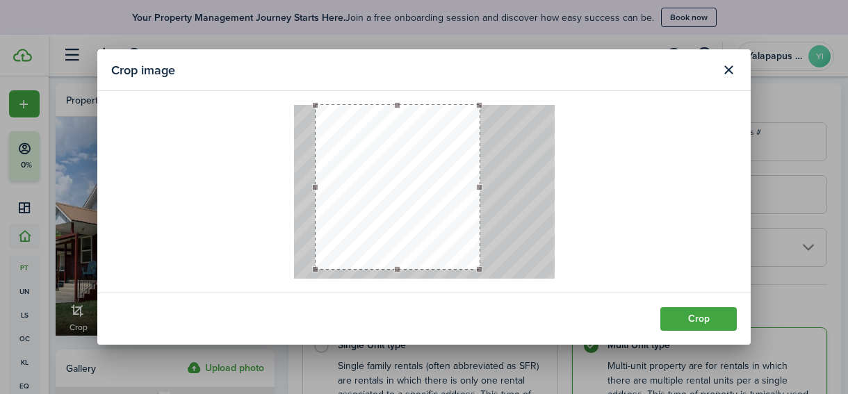
drag, startPoint x: 327, startPoint y: 179, endPoint x: 313, endPoint y: 178, distance: 14.0
click at [316, 177] on div at bounding box center [398, 187] width 164 height 164
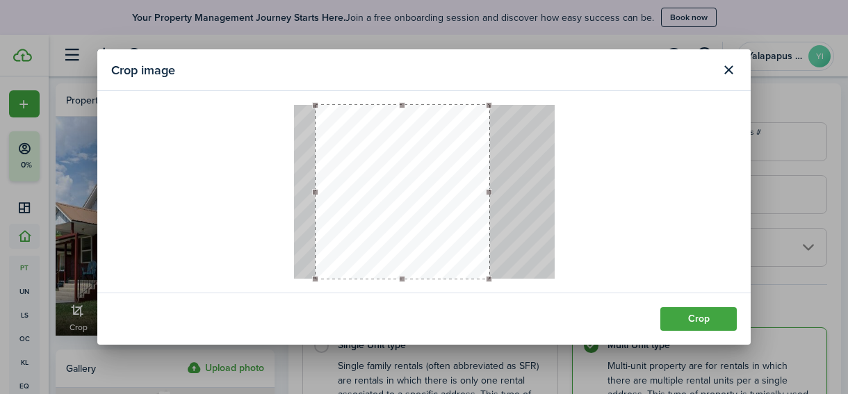
drag, startPoint x: 479, startPoint y: 187, endPoint x: 539, endPoint y: 189, distance: 60.5
click at [539, 189] on div at bounding box center [424, 192] width 261 height 174
click at [709, 317] on button "Crop" at bounding box center [698, 319] width 76 height 24
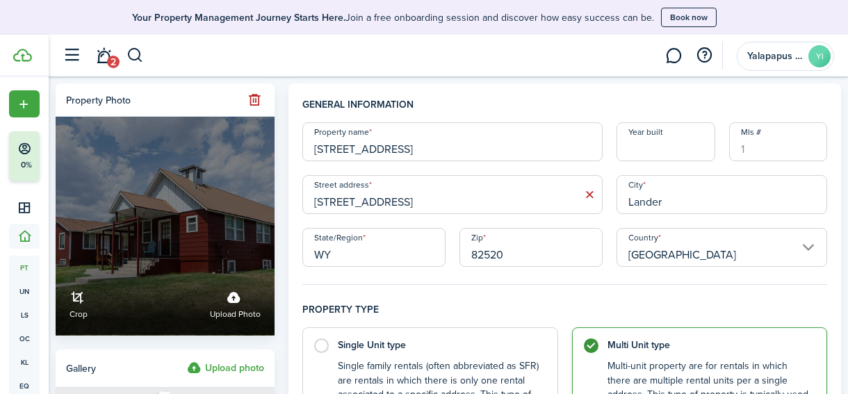
click at [76, 298] on link "Crop" at bounding box center [79, 303] width 18 height 37
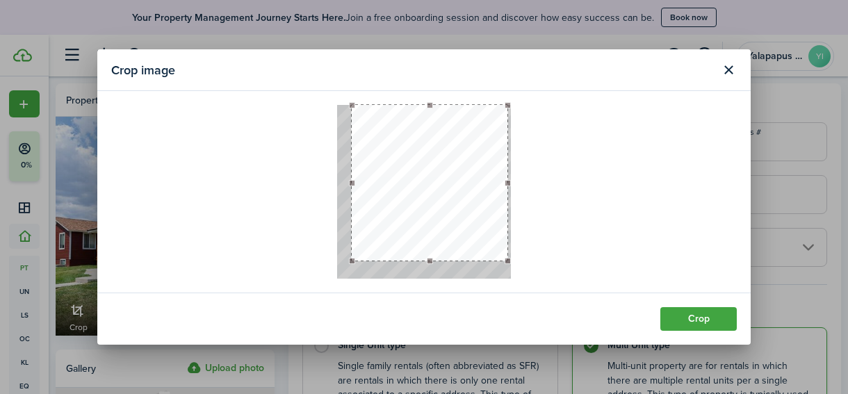
drag, startPoint x: 481, startPoint y: 231, endPoint x: 553, endPoint y: 257, distance: 76.1
click at [553, 257] on crop at bounding box center [424, 192] width 626 height 174
click at [724, 67] on button "Close modal" at bounding box center [729, 70] width 24 height 24
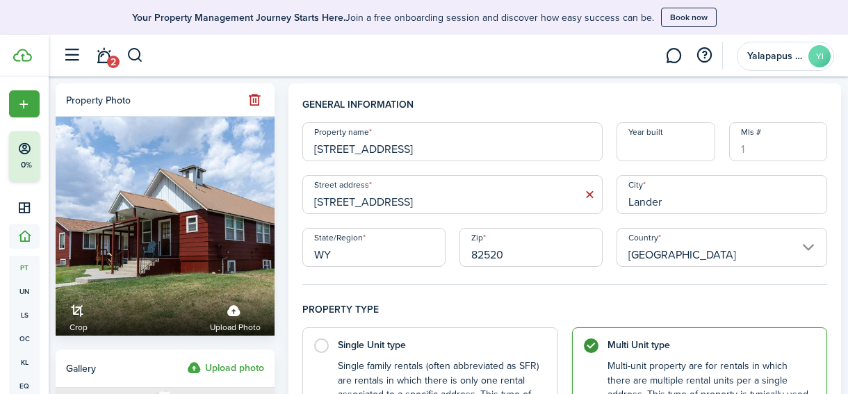
click at [256, 97] on button "button" at bounding box center [254, 99] width 19 height 19
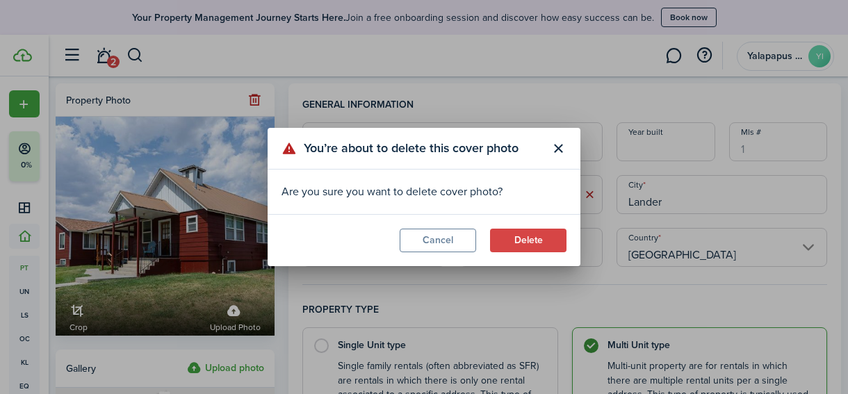
click at [519, 237] on button "Delete" at bounding box center [528, 241] width 76 height 24
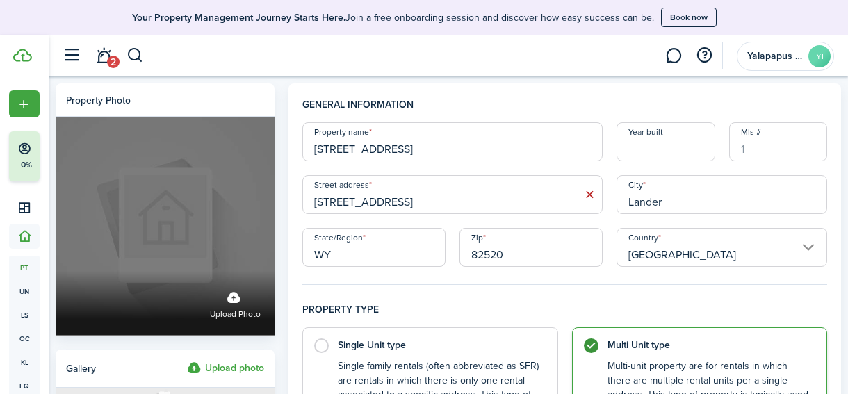
click at [236, 298] on label "Upload photo" at bounding box center [235, 303] width 51 height 37
click at [56, 271] on input "Upload photo" at bounding box center [56, 271] width 0 height 0
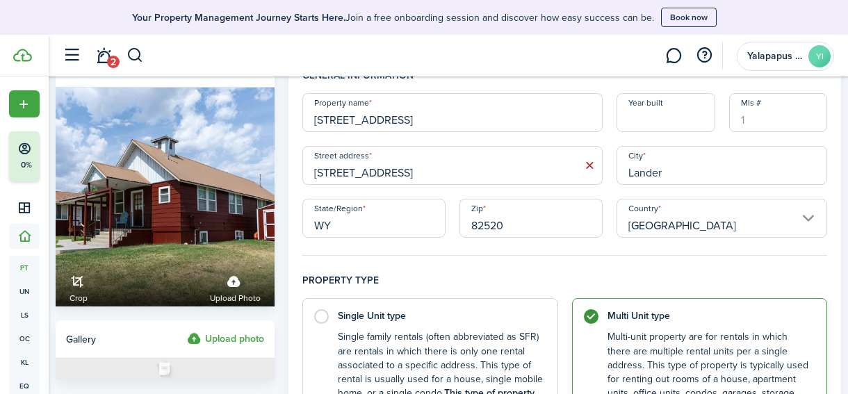
scroll to position [49, 0]
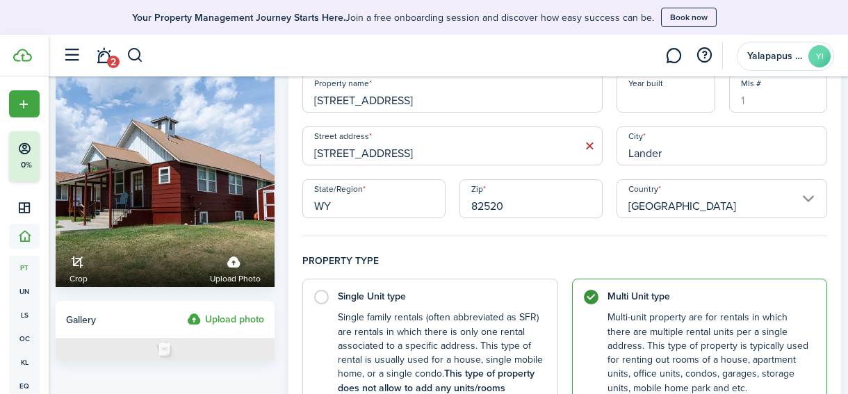
click at [679, 106] on input "Year built" at bounding box center [666, 93] width 98 height 39
type input "1936"
click at [607, 126] on div "Property name [STREET_ADDRESS] Year built 1936 [GEOGRAPHIC_DATA] address [STREE…" at bounding box center [564, 146] width 539 height 145
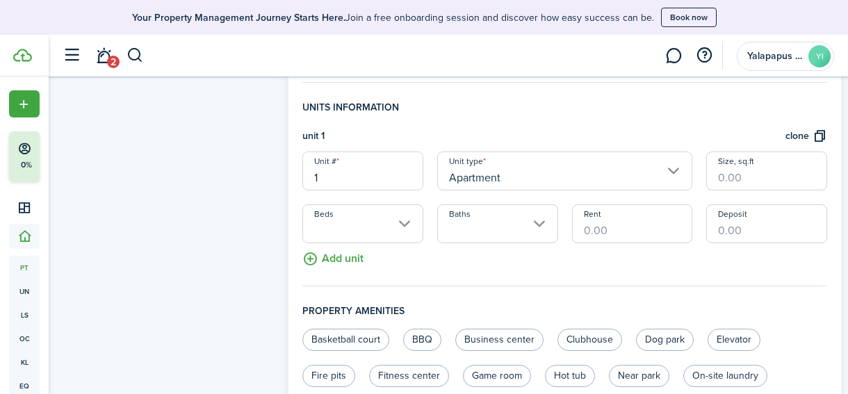
scroll to position [395, 0]
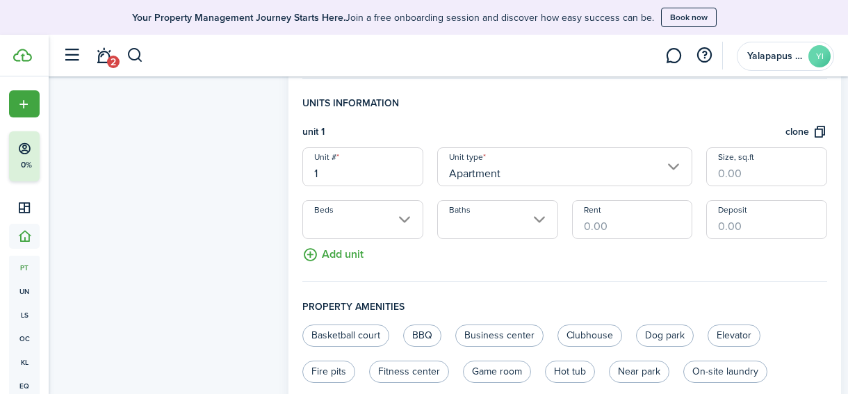
click at [404, 220] on input "Beds" at bounding box center [362, 219] width 121 height 39
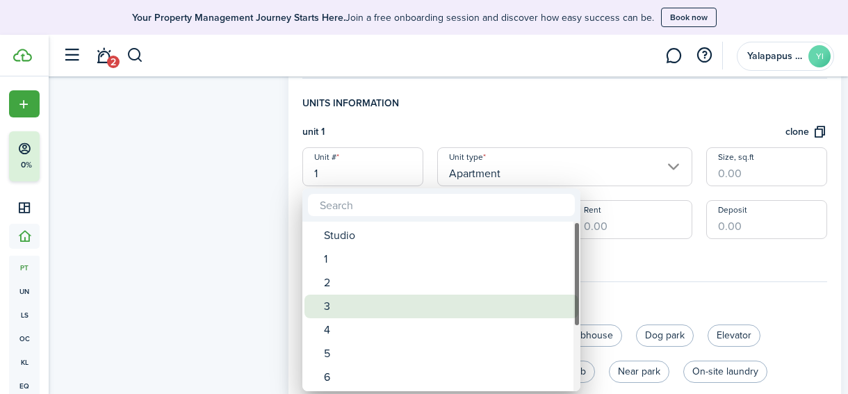
click at [364, 303] on div "3" at bounding box center [447, 307] width 246 height 24
type input "3"
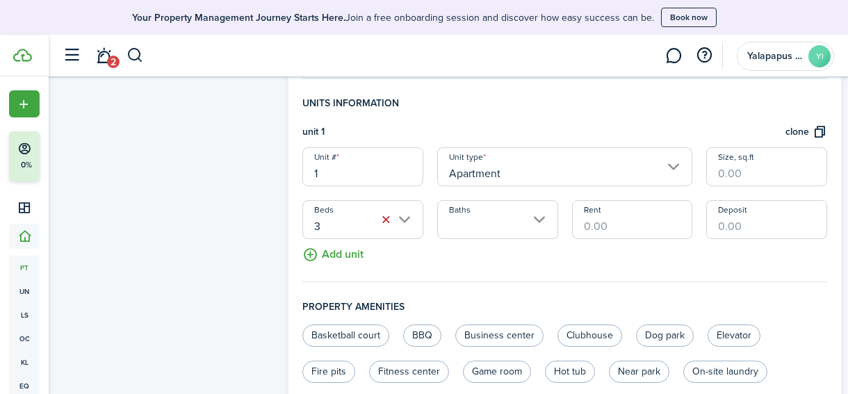
click at [480, 221] on input "Baths" at bounding box center [497, 219] width 121 height 39
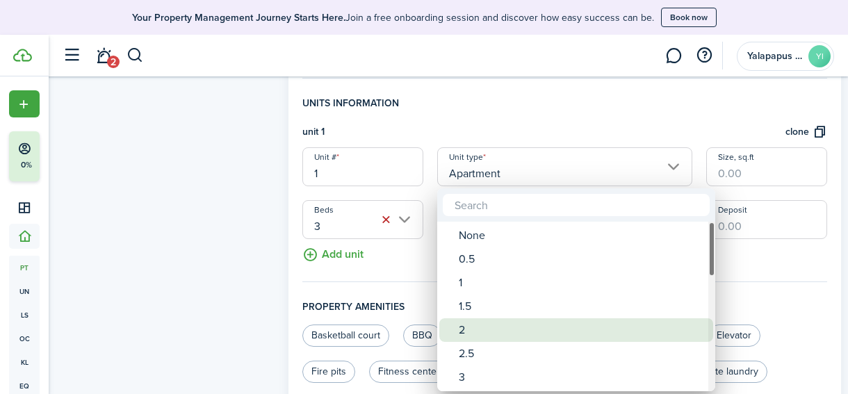
click at [473, 331] on div "2" at bounding box center [582, 330] width 246 height 24
type input "2"
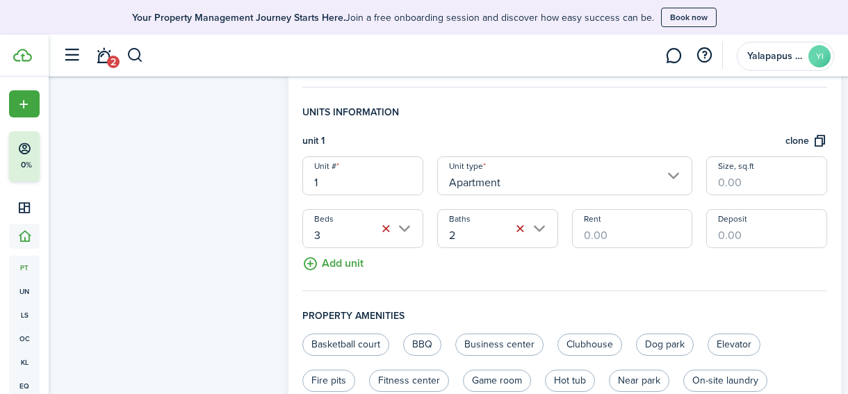
scroll to position [384, 0]
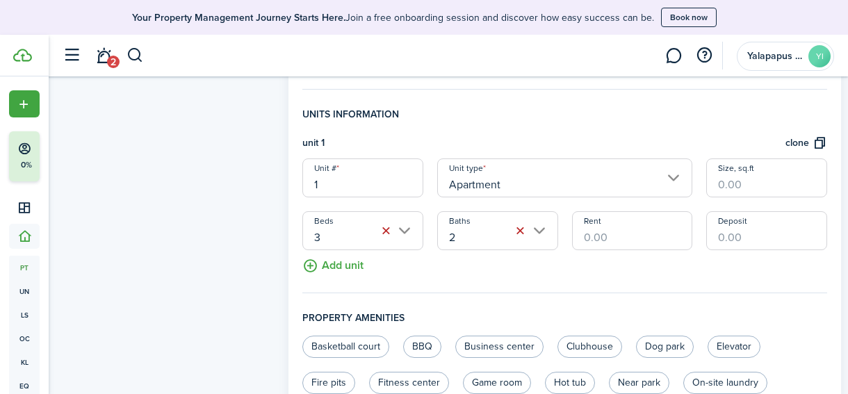
click at [628, 257] on fieldset "Units information unit 1 clone Unit # 1 Unit type Apartment Size, sq.ft Beds 3 …" at bounding box center [564, 200] width 525 height 186
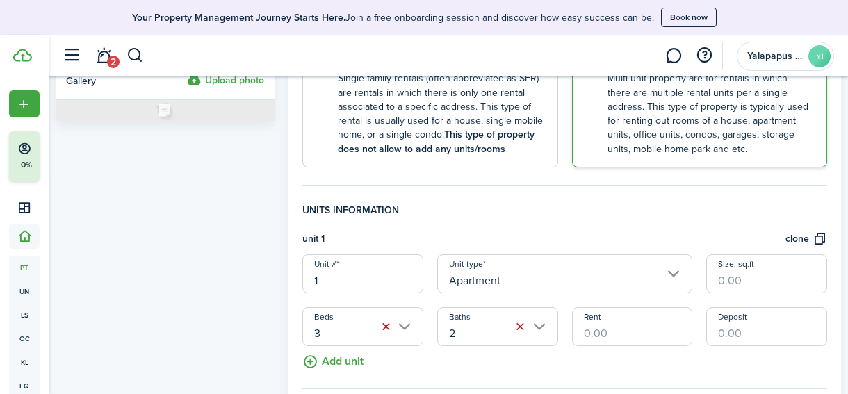
scroll to position [302, 0]
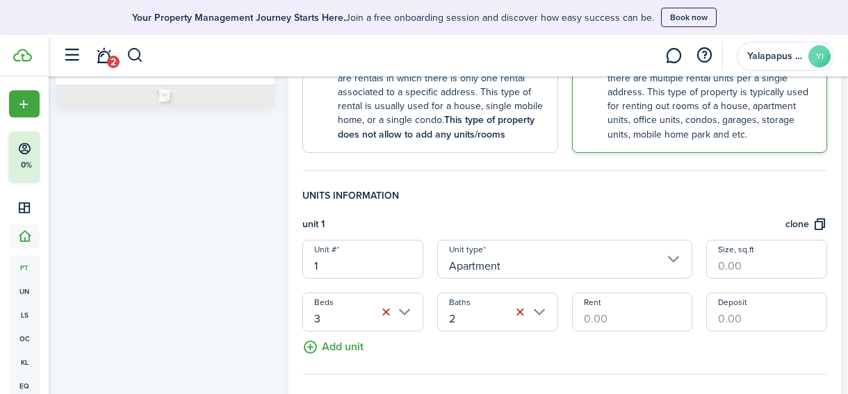
click at [740, 261] on input "Size, sq.ft" at bounding box center [766, 259] width 121 height 39
type input "1,176"
click at [730, 220] on div "unit 1 clone" at bounding box center [564, 228] width 525 height 23
click at [357, 348] on button "Add unit" at bounding box center [332, 344] width 61 height 24
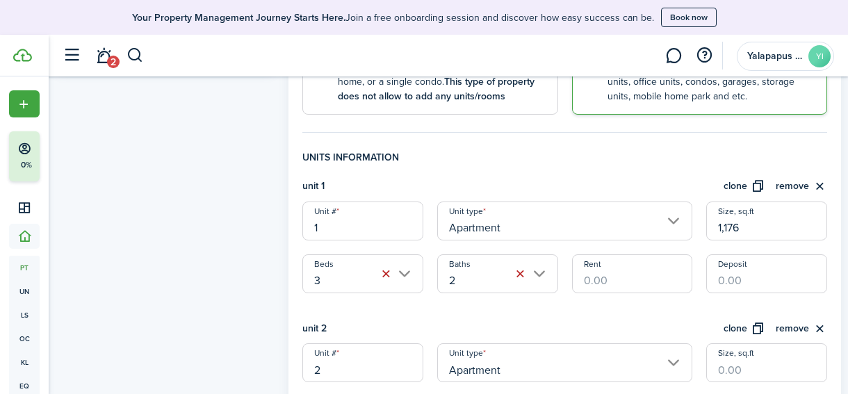
scroll to position [380, 0]
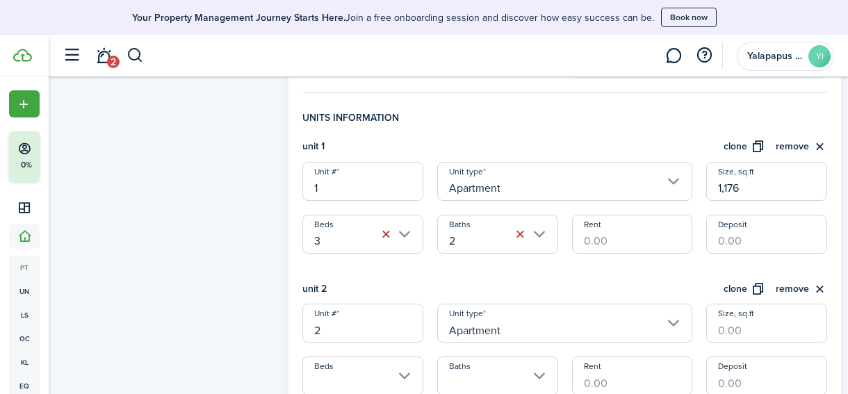
click at [453, 336] on input "Apartment" at bounding box center [564, 323] width 255 height 39
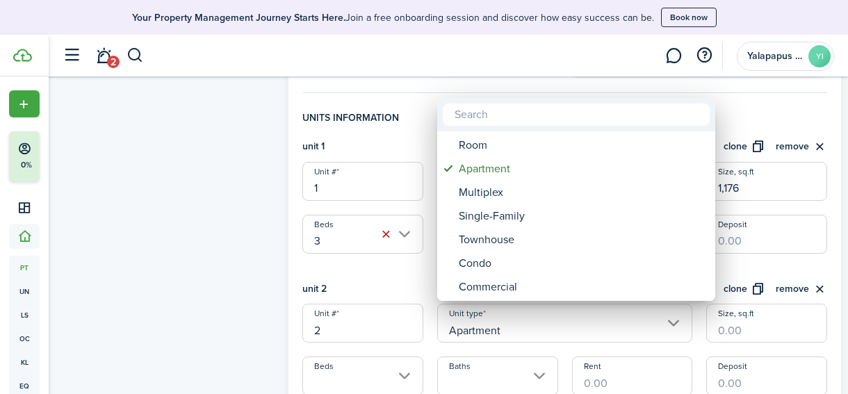
click at [735, 328] on div at bounding box center [424, 197] width 1070 height 617
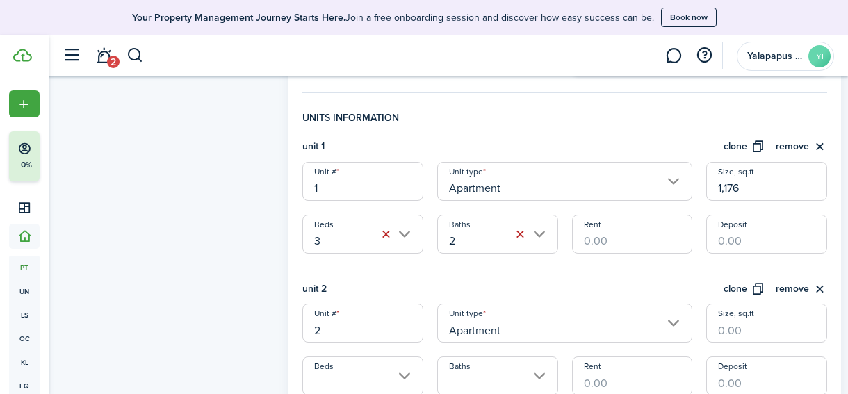
click at [737, 331] on input "Size, sq.ft" at bounding box center [766, 323] width 121 height 39
type input "1,176"
click at [660, 275] on div "unit 1 clone remove Unit # 1 Unit type Apartment Size, sq.ft 1,176 Beds 3 Baths…" at bounding box center [564, 267] width 525 height 256
click at [399, 375] on input "Beds" at bounding box center [362, 376] width 121 height 39
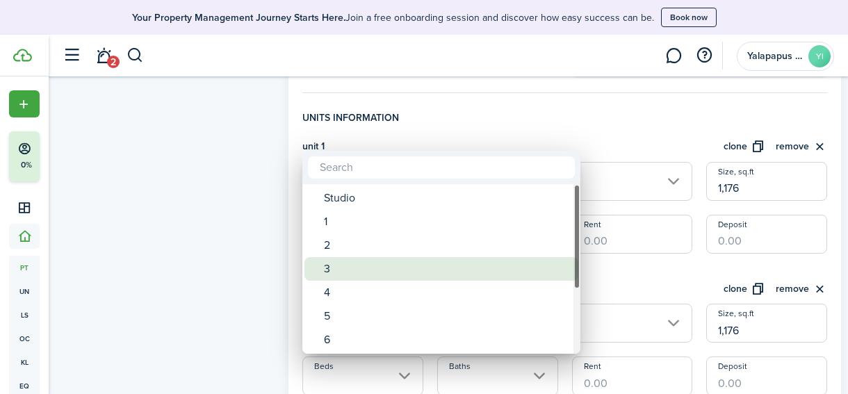
click at [368, 268] on div "3" at bounding box center [447, 269] width 246 height 24
type input "3"
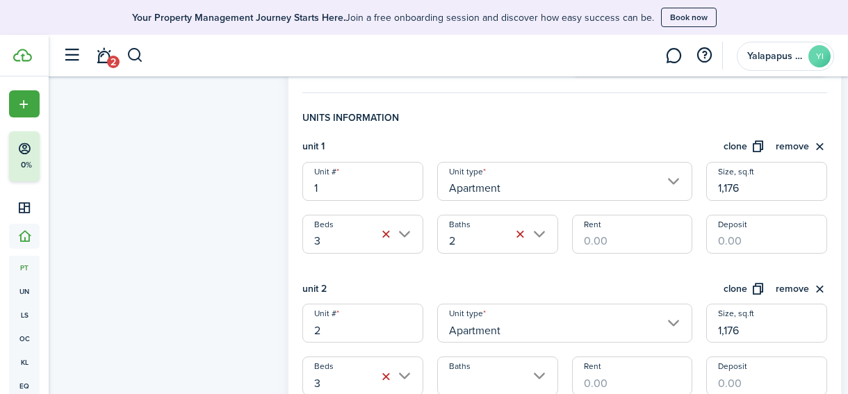
scroll to position [382, 0]
click at [502, 384] on input "Baths" at bounding box center [497, 374] width 121 height 39
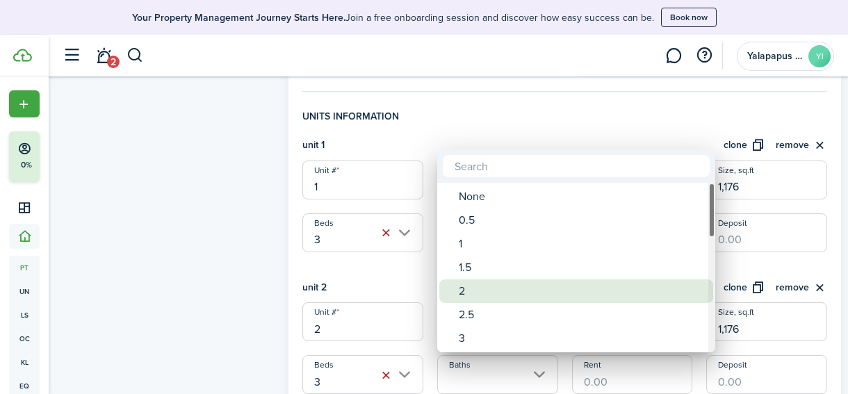
click at [486, 284] on div "2" at bounding box center [582, 291] width 246 height 24
type input "2"
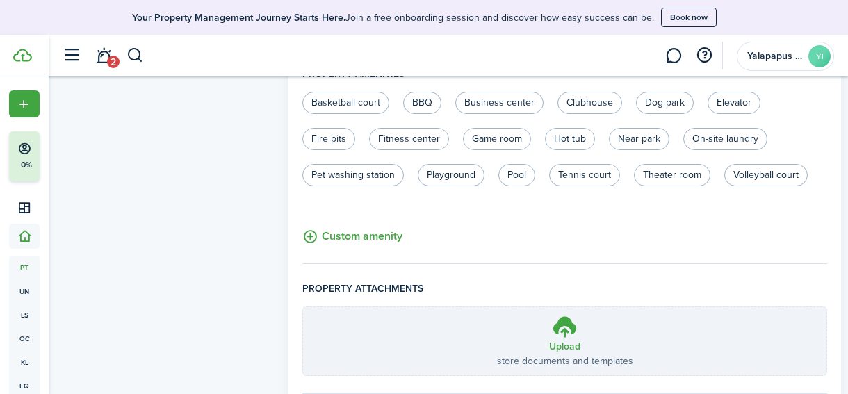
scroll to position [858, 0]
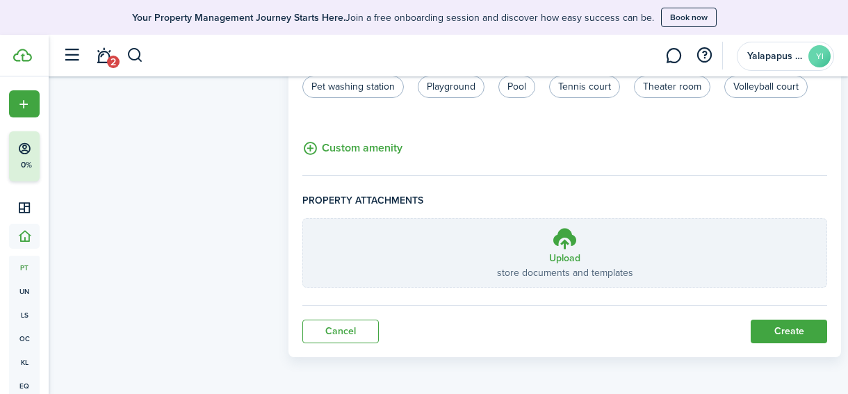
click at [771, 331] on button "Create" at bounding box center [789, 332] width 76 height 24
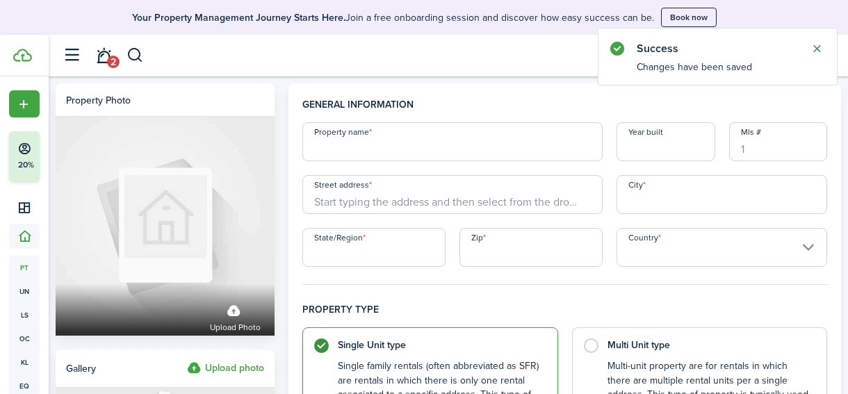
scroll to position [216, 0]
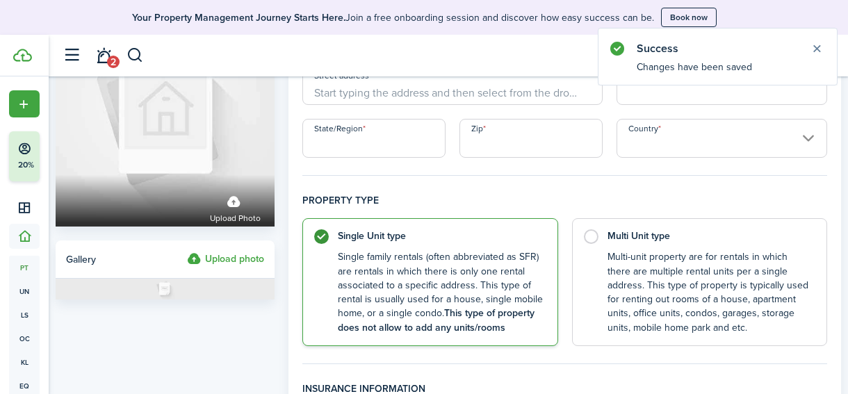
scroll to position [0, 0]
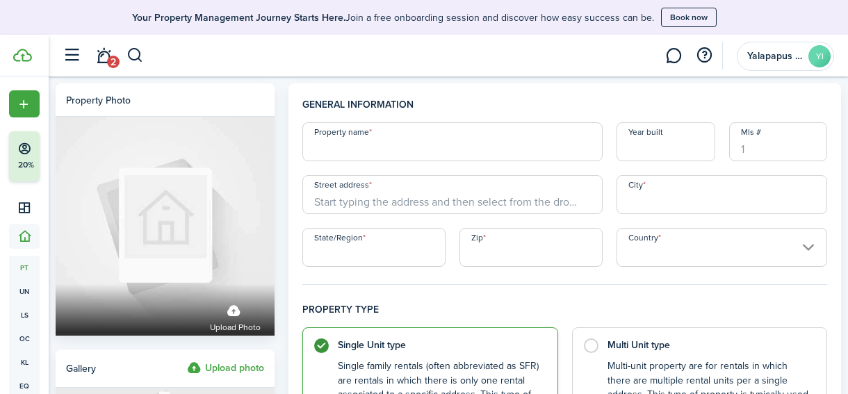
click at [349, 146] on input "Property name" at bounding box center [452, 141] width 300 height 39
type input "[STREET_ADDRESS]"
click at [353, 202] on input "Street address" at bounding box center [452, 194] width 300 height 39
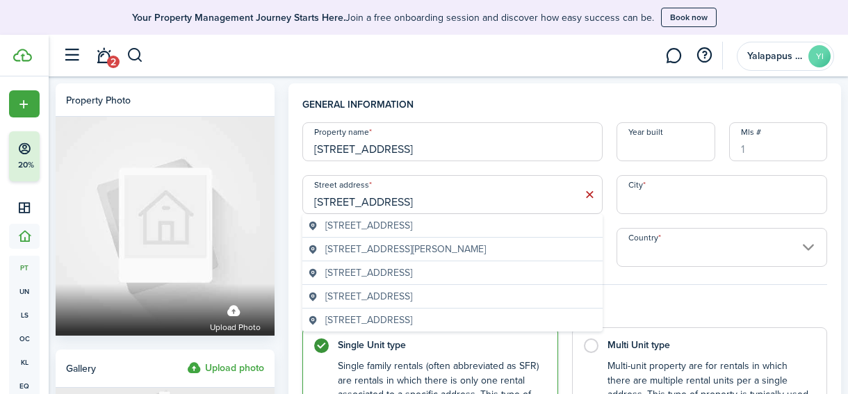
click at [364, 222] on span "[STREET_ADDRESS]" at bounding box center [368, 225] width 87 height 15
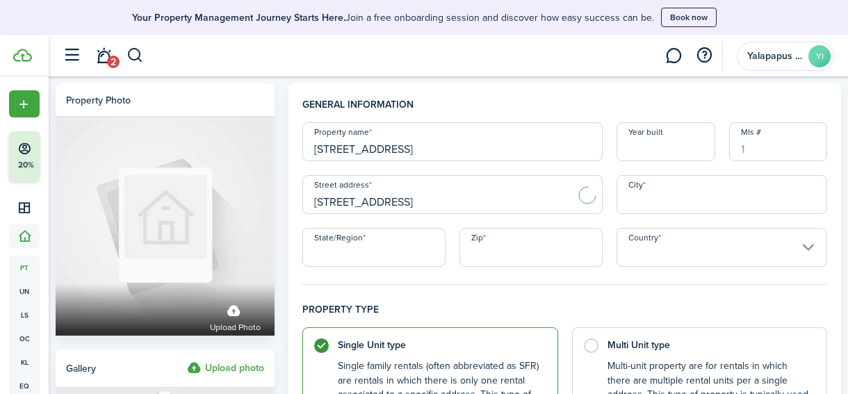
type input "[STREET_ADDRESS]"
type input "Lander"
type input "WY"
type input "82520"
type input "[GEOGRAPHIC_DATA]"
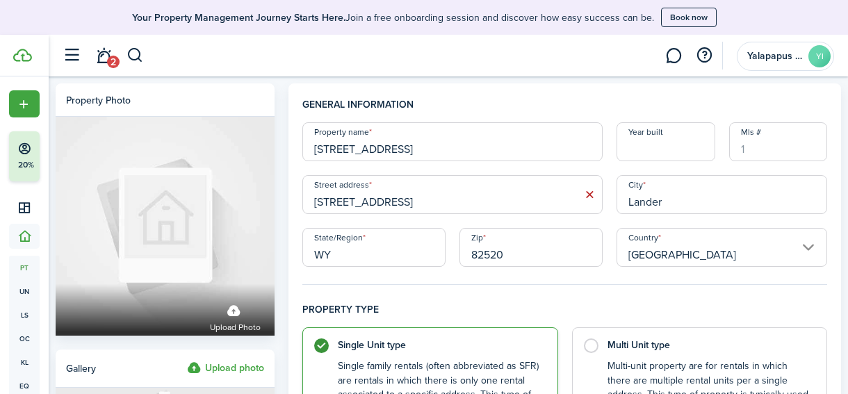
click at [683, 141] on input "Year built" at bounding box center [666, 141] width 98 height 39
type input "2008"
click at [608, 179] on div "Street address [STREET_ADDRESS]" at bounding box center [452, 194] width 314 height 39
click at [591, 341] on label "Multi Unit type Multi-unit property are for rentals in which there are multiple…" at bounding box center [699, 388] width 255 height 128
radio input "false"
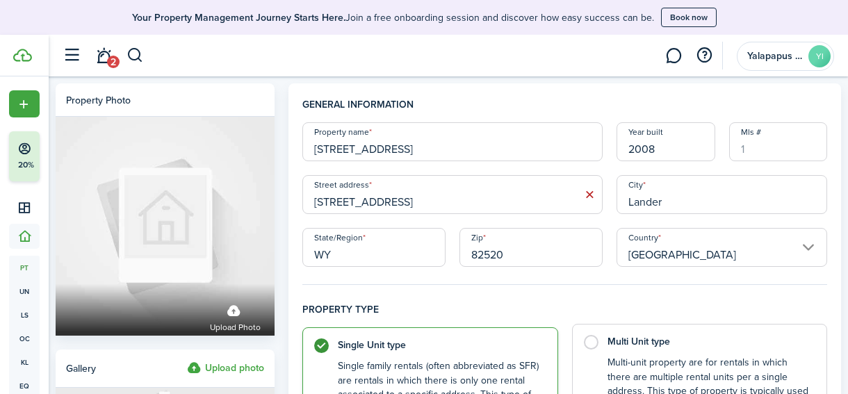
radio input "true"
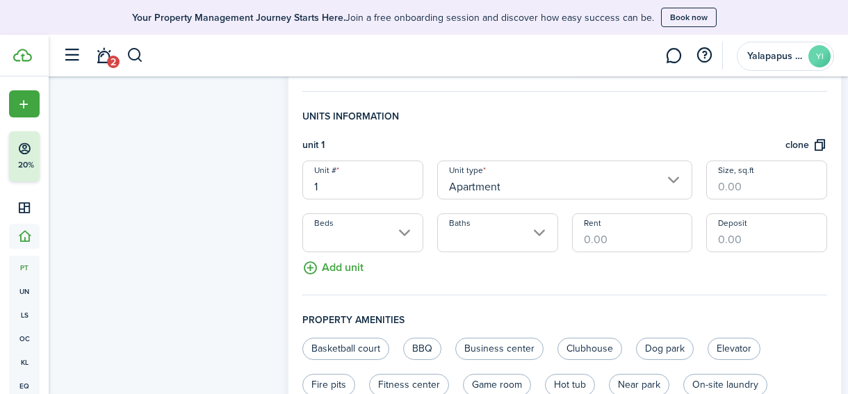
scroll to position [386, 0]
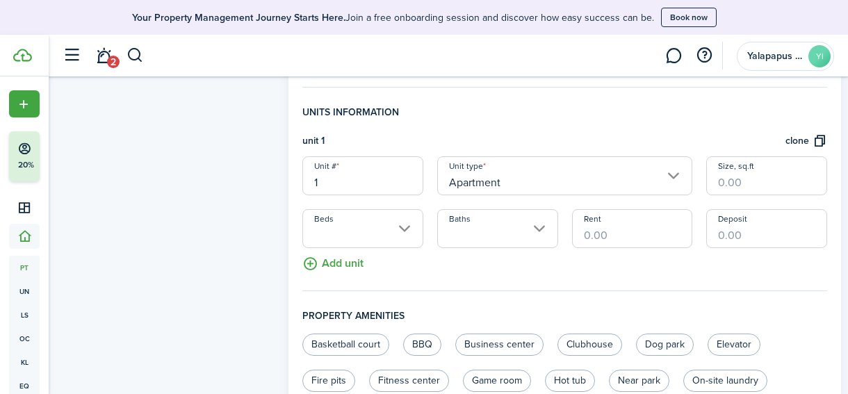
click at [784, 178] on input "Size, sq.ft" at bounding box center [766, 175] width 121 height 39
click at [397, 229] on input "Beds" at bounding box center [362, 228] width 121 height 39
type input "1,282"
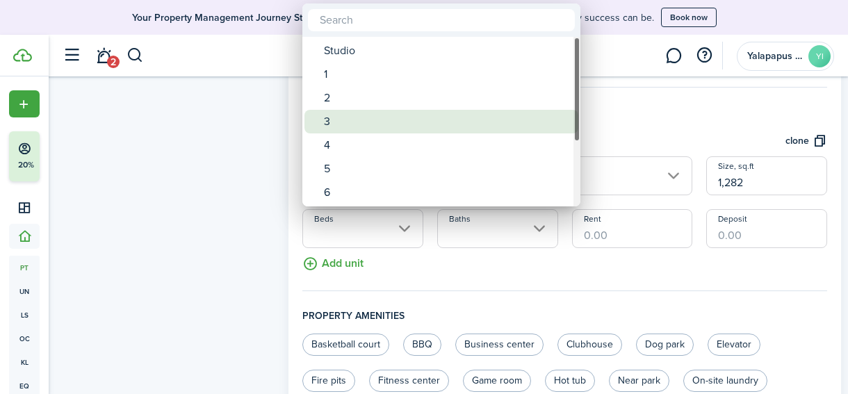
click at [368, 125] on div "3" at bounding box center [447, 122] width 246 height 24
type input "3"
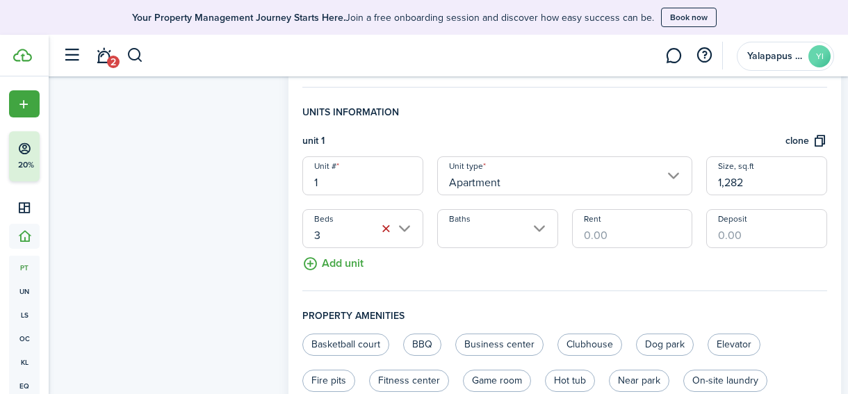
click at [492, 227] on input "Baths" at bounding box center [497, 228] width 121 height 39
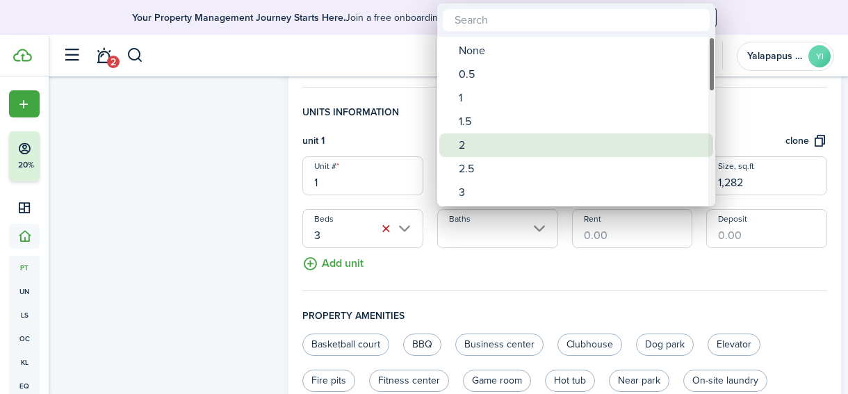
click at [491, 142] on div "2" at bounding box center [582, 145] width 246 height 24
type input "2"
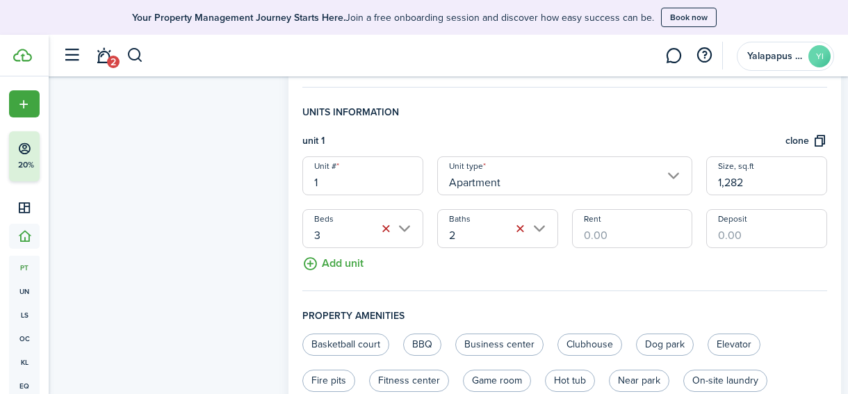
click at [340, 263] on button "Add unit" at bounding box center [332, 260] width 61 height 24
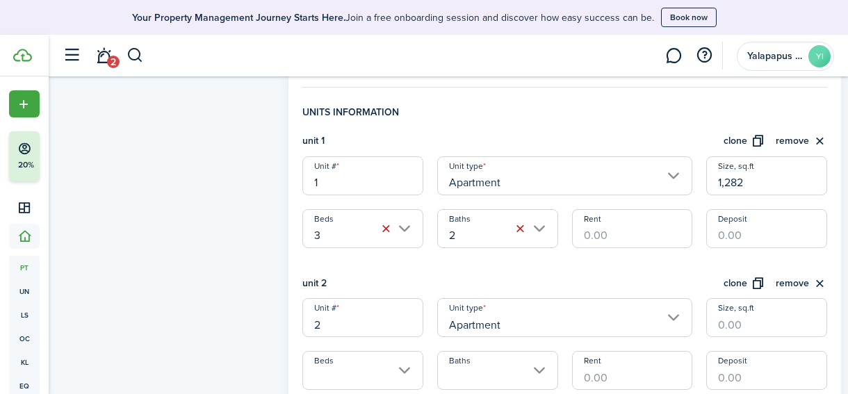
click at [724, 326] on input "Size, sq.ft" at bounding box center [766, 317] width 121 height 39
click at [348, 364] on input "Beds" at bounding box center [362, 370] width 121 height 39
type input "1,282"
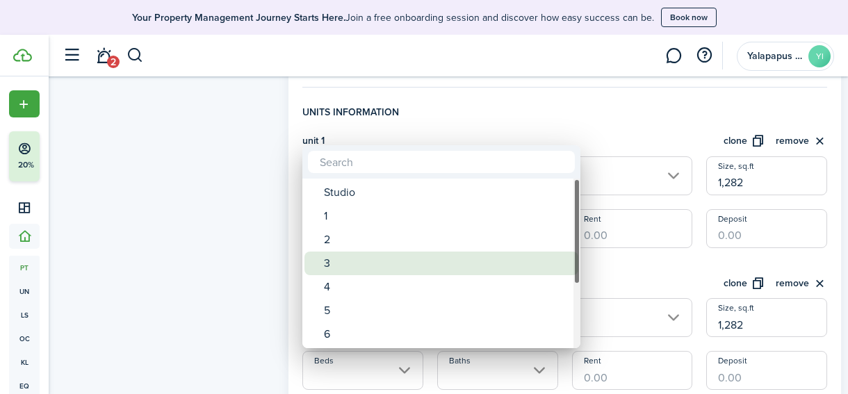
click at [344, 264] on div "3" at bounding box center [447, 264] width 246 height 24
type input "3"
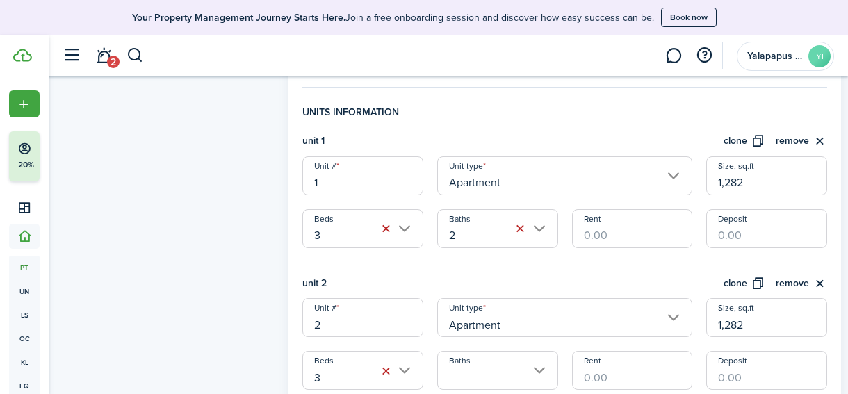
click at [471, 372] on input "Baths" at bounding box center [497, 370] width 121 height 39
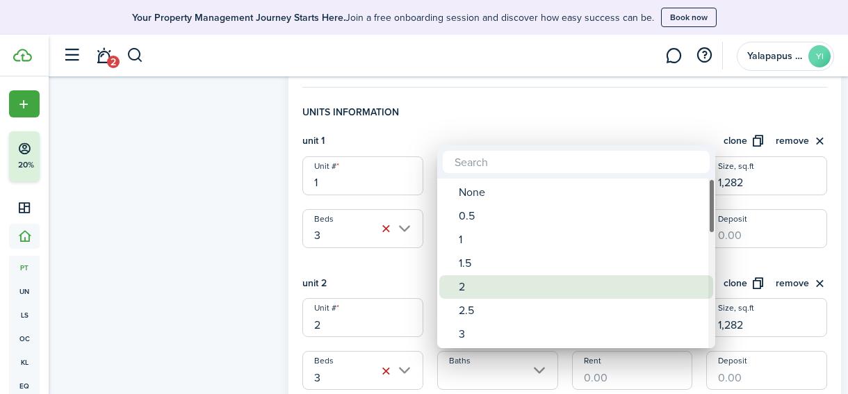
click at [471, 285] on div "2" at bounding box center [582, 287] width 246 height 24
type input "2"
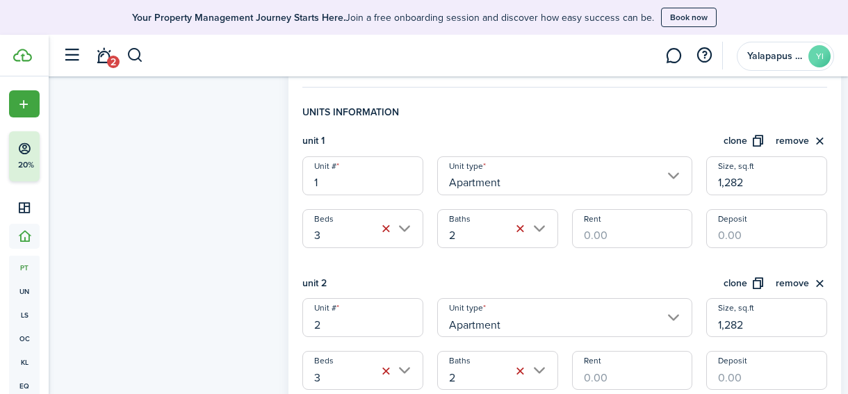
click at [606, 273] on div "unit 1 clone remove Unit # 1 Unit type Apartment Size, sq.ft 1,282 Beds 3 Baths…" at bounding box center [564, 261] width 525 height 256
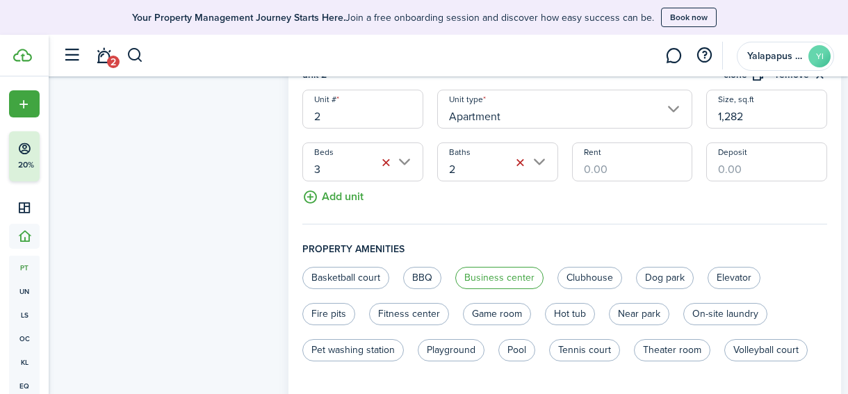
scroll to position [610, 0]
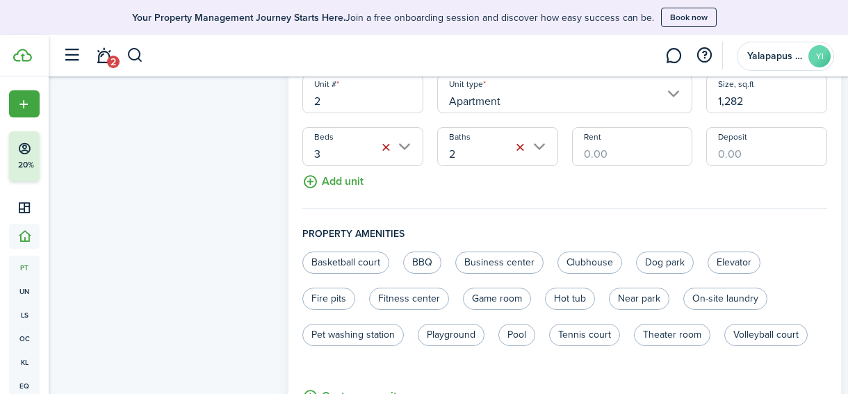
click at [351, 186] on button "Add unit" at bounding box center [332, 178] width 61 height 24
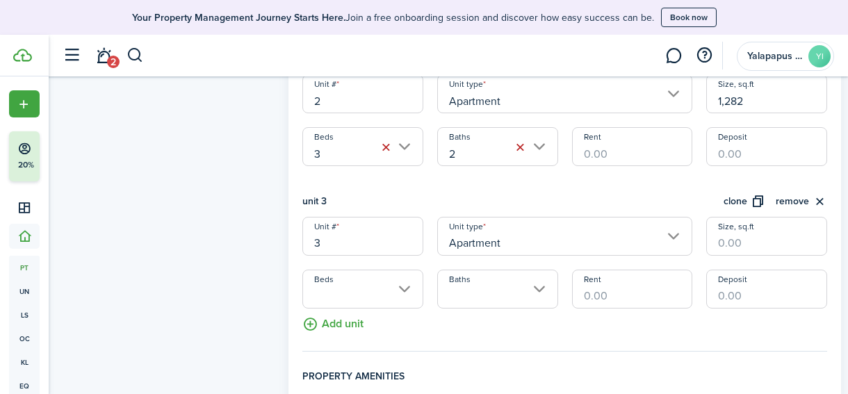
click at [361, 287] on input "Beds" at bounding box center [362, 289] width 121 height 39
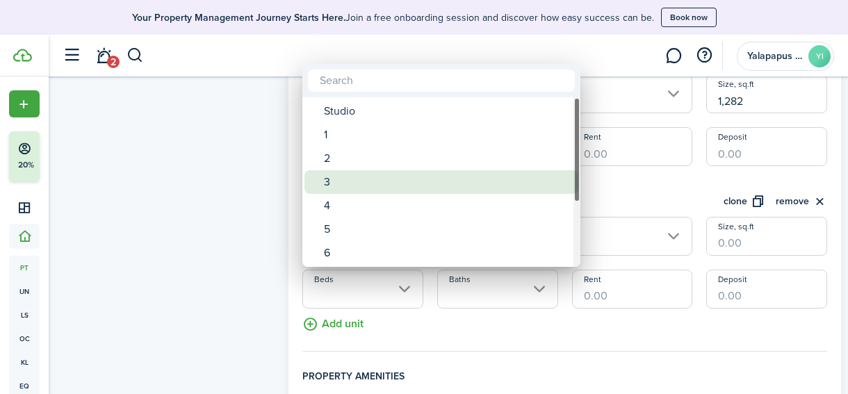
click at [368, 188] on div "3" at bounding box center [447, 182] width 246 height 24
type input "3"
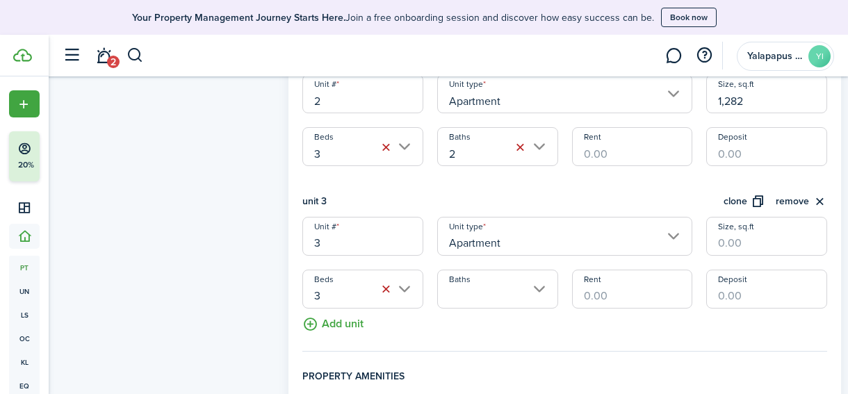
click at [517, 288] on input "Baths" at bounding box center [497, 289] width 121 height 39
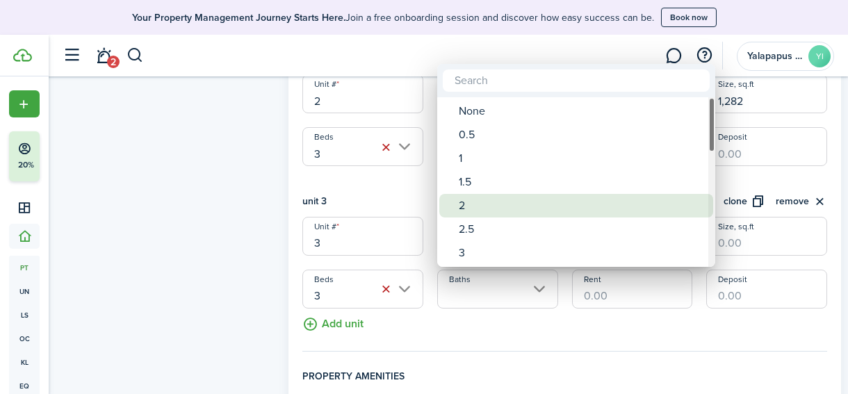
click at [494, 202] on div "2" at bounding box center [582, 206] width 246 height 24
type input "2"
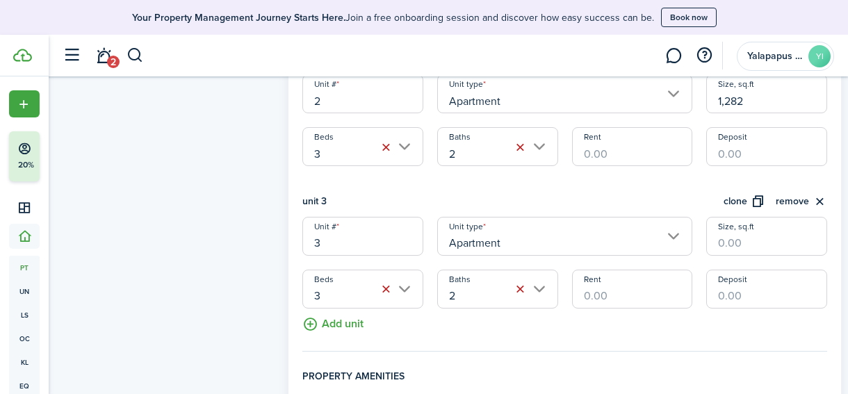
click at [724, 242] on input "Size, sq.ft" at bounding box center [766, 236] width 121 height 39
type input "1,282"
click at [709, 338] on fieldset "Units information unit 1 clone remove Unit # 1 Unit type Apartment Size, sq.ft …" at bounding box center [564, 116] width 525 height 471
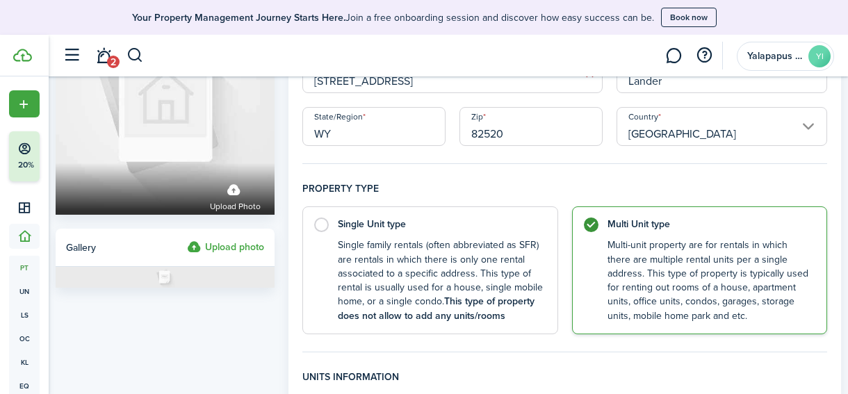
scroll to position [0, 0]
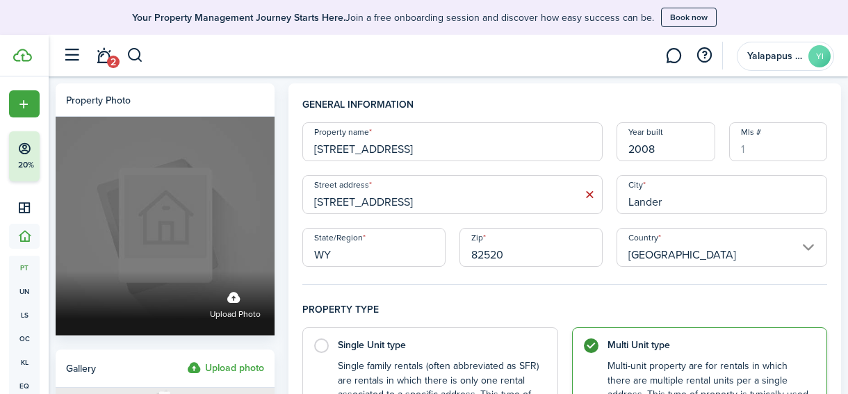
click at [230, 298] on label "Upload photo" at bounding box center [235, 303] width 51 height 37
click at [56, 271] on input "Upload photo" at bounding box center [56, 271] width 0 height 0
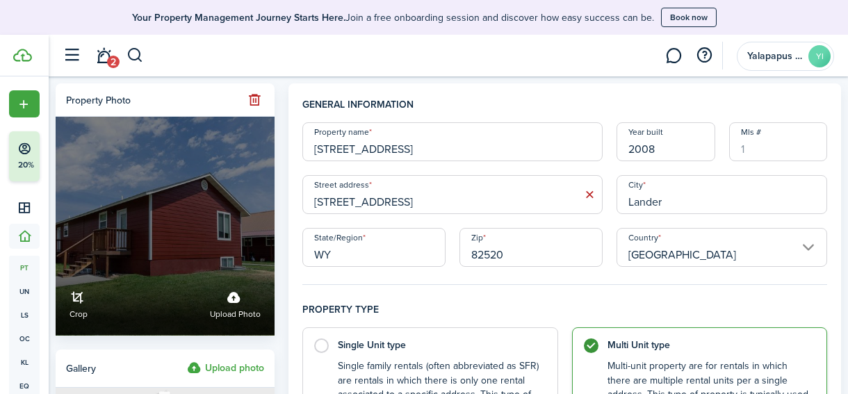
click at [78, 302] on link "Crop" at bounding box center [79, 303] width 18 height 37
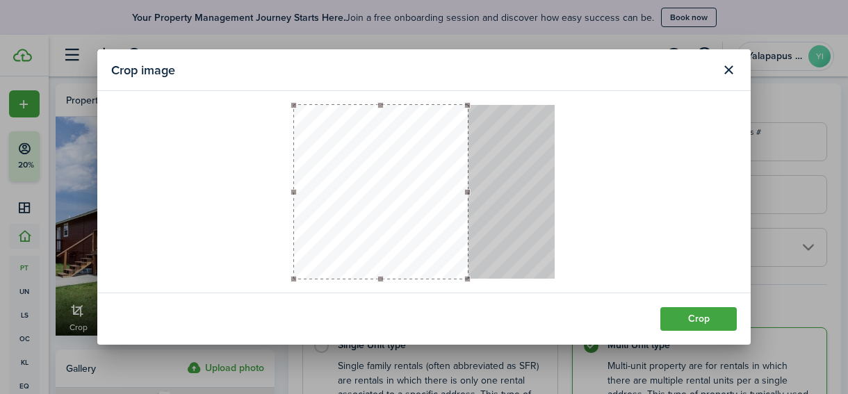
drag, startPoint x: 468, startPoint y: 190, endPoint x: 547, endPoint y: 193, distance: 79.3
click at [550, 193] on div at bounding box center [424, 192] width 261 height 174
drag, startPoint x: 466, startPoint y: 192, endPoint x: 467, endPoint y: 209, distance: 16.7
click at [542, 193] on div at bounding box center [424, 192] width 261 height 174
drag, startPoint x: 347, startPoint y: 211, endPoint x: 293, endPoint y: 217, distance: 53.9
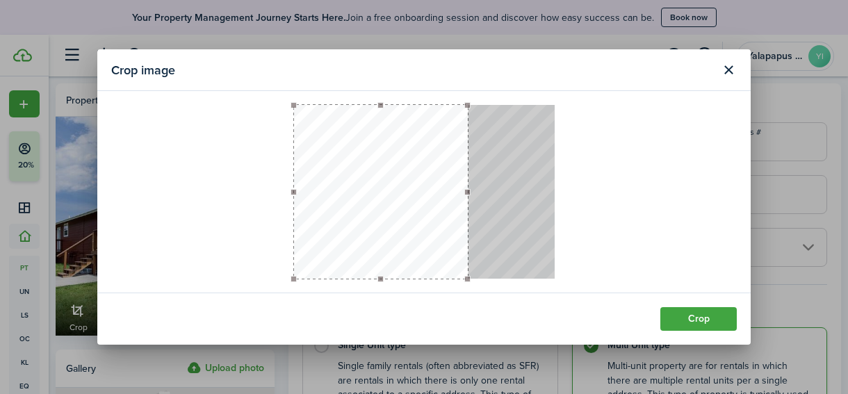
click at [294, 217] on button "button" at bounding box center [381, 192] width 174 height 174
click at [687, 319] on button "Crop" at bounding box center [698, 319] width 76 height 24
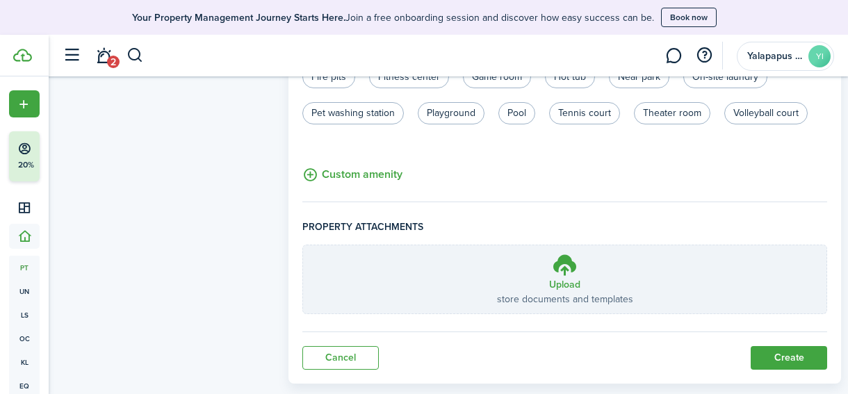
scroll to position [1000, 0]
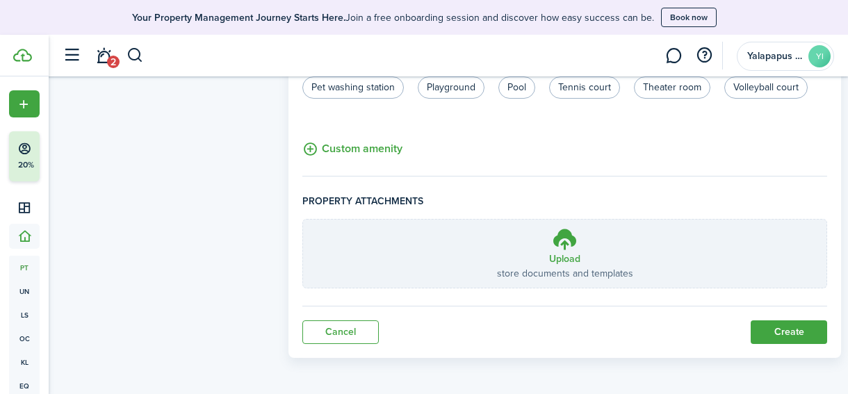
click at [766, 336] on button "Create" at bounding box center [789, 332] width 76 height 24
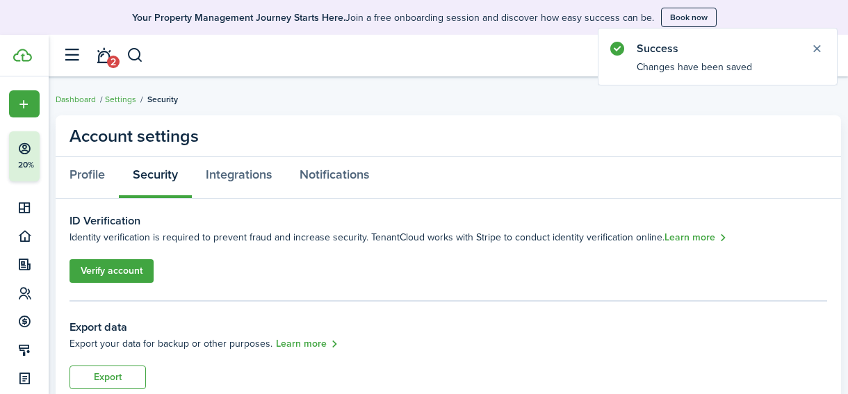
click at [115, 269] on link "Verify account" at bounding box center [112, 271] width 84 height 24
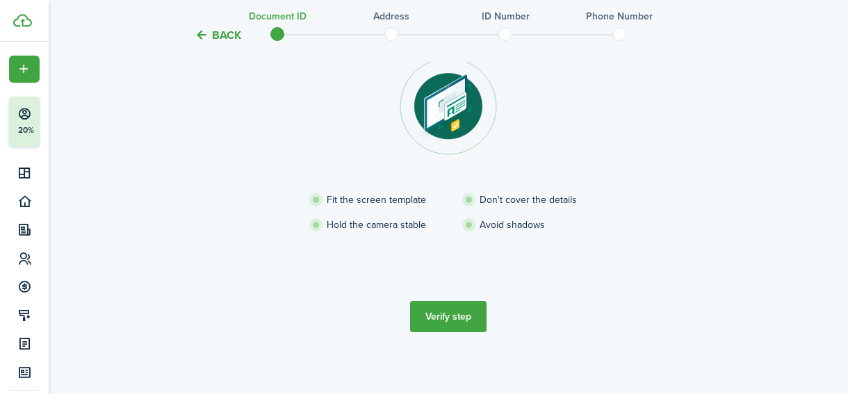
scroll to position [185, 0]
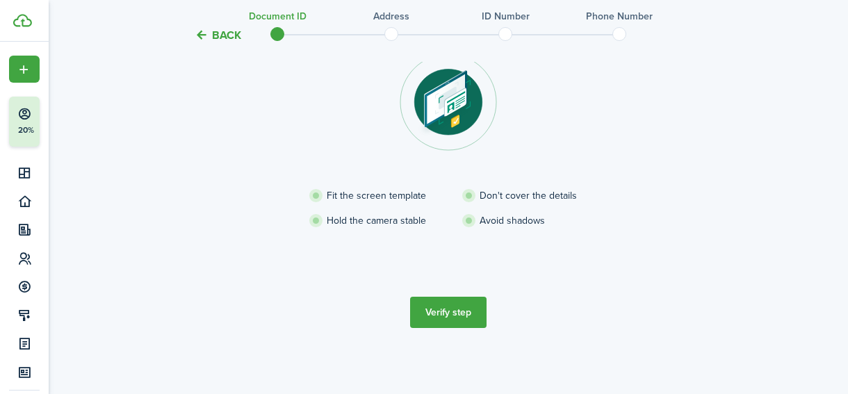
click at [450, 316] on button "Verify step" at bounding box center [448, 312] width 76 height 31
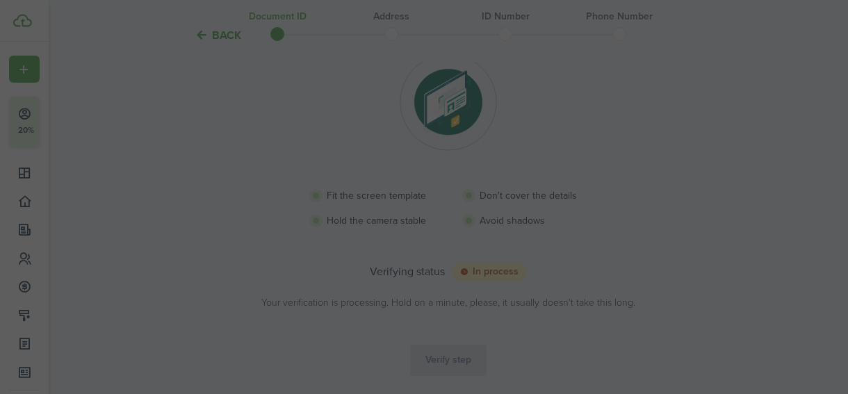
scroll to position [178, 0]
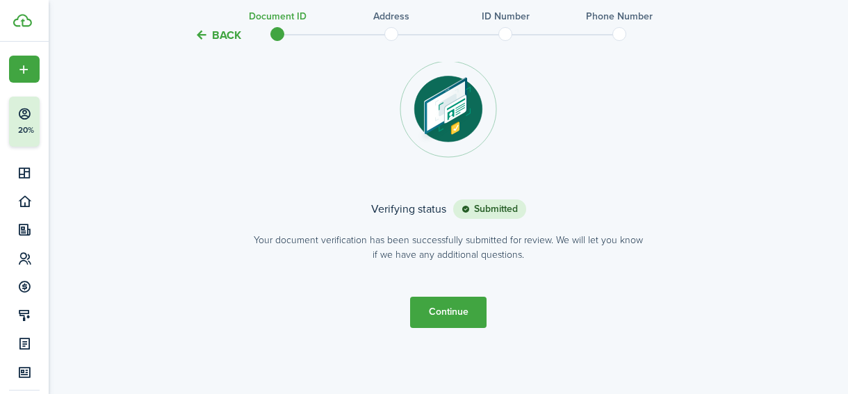
click at [457, 310] on button "Continue" at bounding box center [448, 312] width 76 height 31
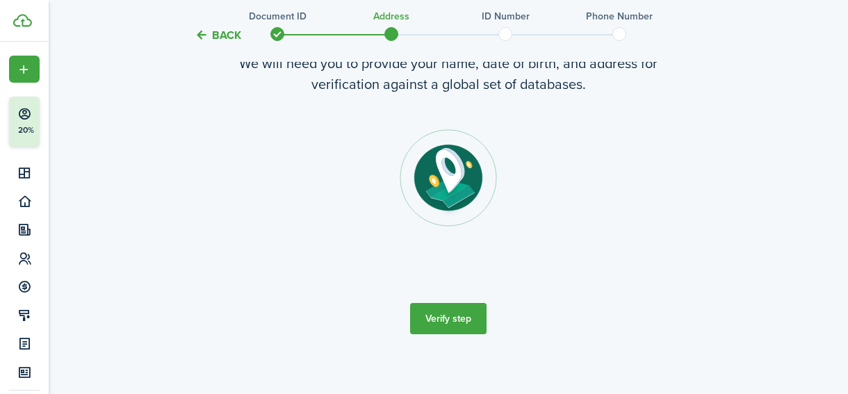
scroll to position [111, 0]
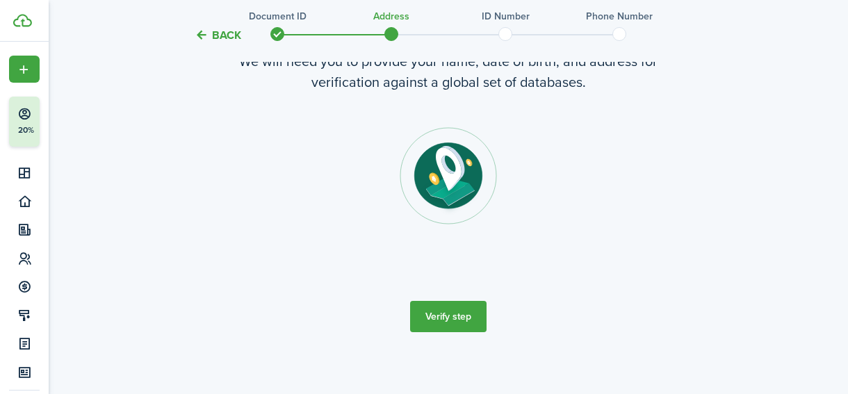
click at [465, 318] on button "Verify step" at bounding box center [448, 316] width 76 height 31
